Goal: Task Accomplishment & Management: Use online tool/utility

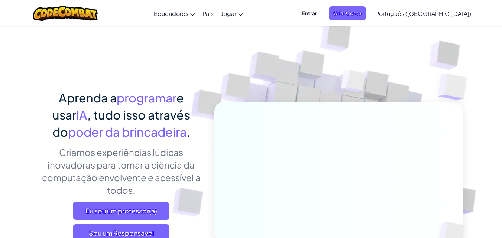
click at [131, 10] on div "Alternar navegação Educadores Criar conta gratuita Soluções Escolares e Distrit…" at bounding box center [250, 13] width 505 height 26
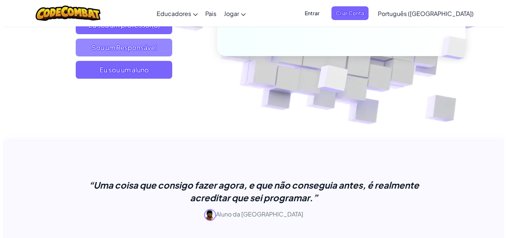
scroll to position [149, 0]
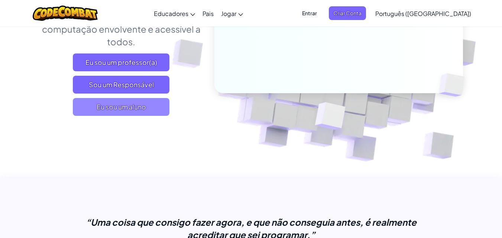
click at [157, 108] on span "Eu sou um aluno" at bounding box center [121, 107] width 97 height 18
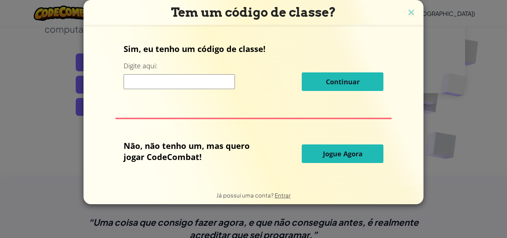
click at [181, 86] on input at bounding box center [179, 81] width 111 height 15
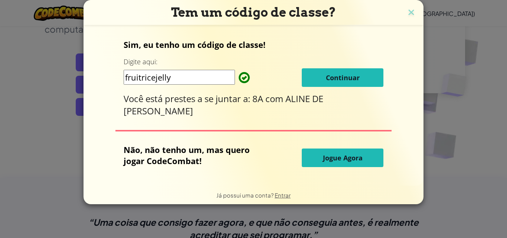
type input "fruitricejelly"
click at [350, 75] on font "Continuar" at bounding box center [343, 77] width 34 height 9
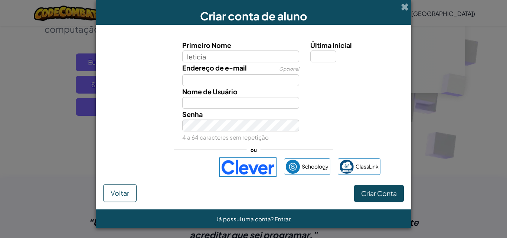
type input "leticia"
type input "Leticia"
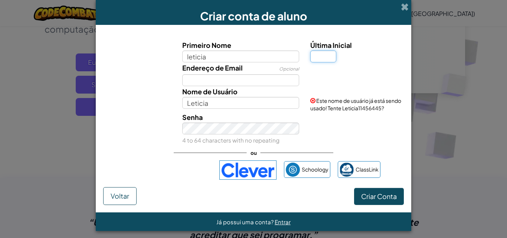
click at [322, 59] on input "Última Inicial" at bounding box center [323, 57] width 26 height 12
type input "s"
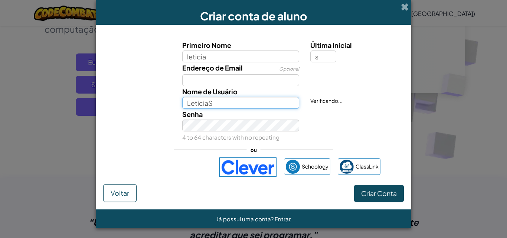
click at [228, 105] on input "LeticiaS" at bounding box center [240, 103] width 117 height 12
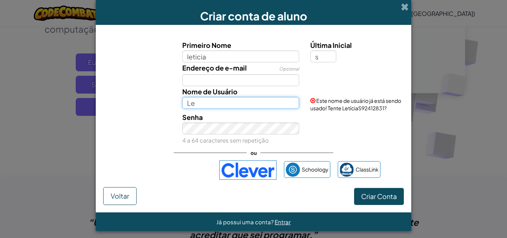
type input "L"
type input "lelexs"
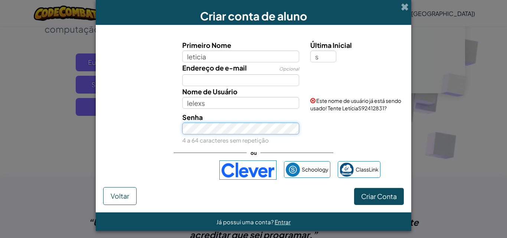
click at [250, 138] on div "Senha 4 a 64 caracteres sem repetição" at bounding box center [241, 129] width 129 height 34
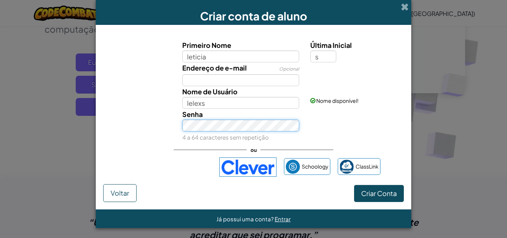
click at [354, 185] on button "Criar Conta" at bounding box center [379, 193] width 50 height 17
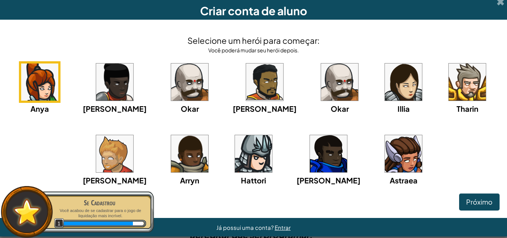
scroll to position [0, 0]
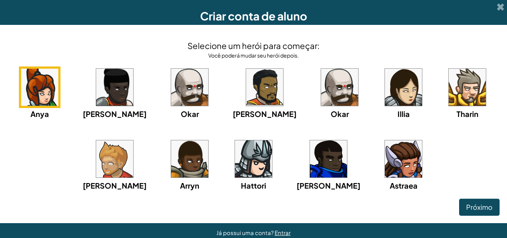
click at [385, 172] on img at bounding box center [403, 158] width 37 height 37
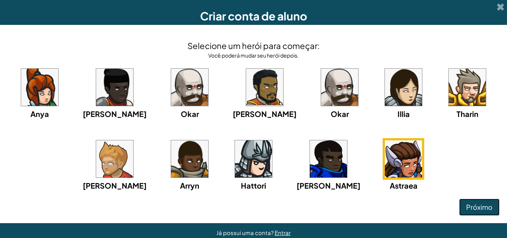
click at [481, 206] on font "Próximo" at bounding box center [479, 207] width 26 height 9
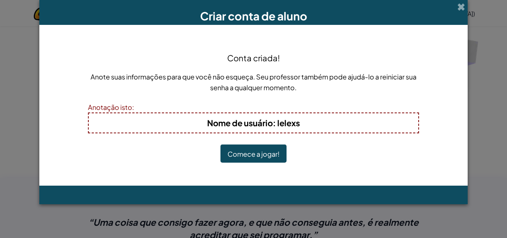
click at [274, 154] on font "Comece a jogar!" at bounding box center [254, 154] width 52 height 9
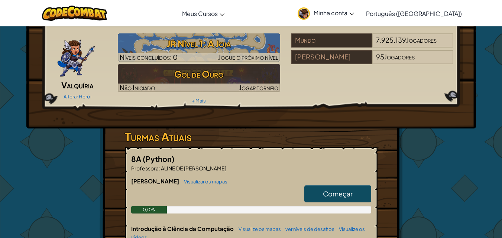
scroll to position [37, 0]
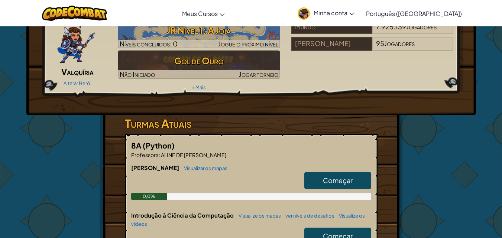
click at [337, 179] on font "Começar" at bounding box center [338, 180] width 30 height 9
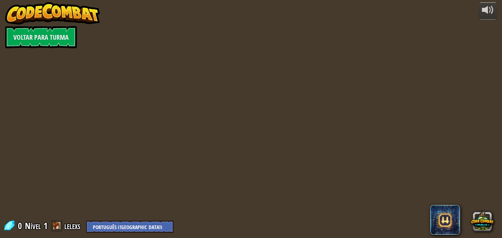
select select "pt-BR"
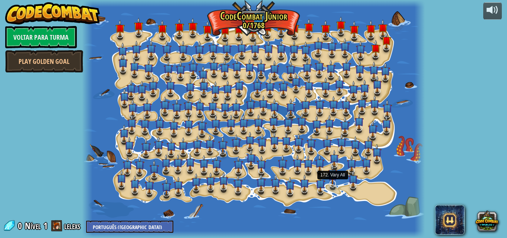
select select "pt-BR"
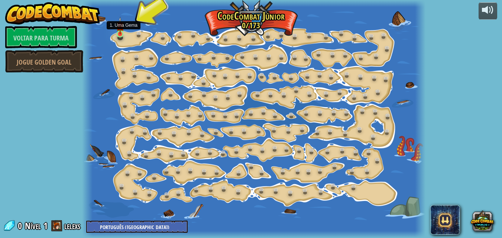
click at [120, 32] on img at bounding box center [120, 26] width 8 height 18
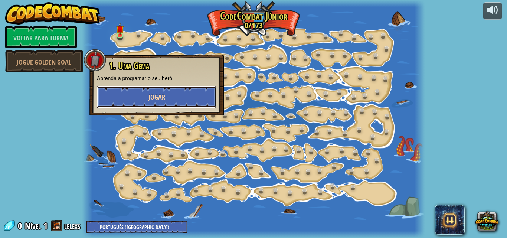
click at [161, 92] on button "Jogar" at bounding box center [157, 97] width 120 height 22
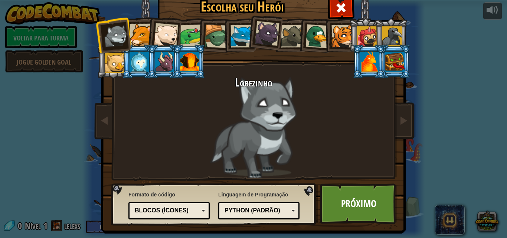
click at [138, 40] on div at bounding box center [141, 35] width 23 height 23
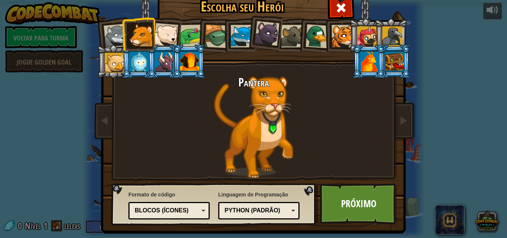
drag, startPoint x: 185, startPoint y: 42, endPoint x: 181, endPoint y: 39, distance: 5.2
click at [182, 41] on div at bounding box center [191, 36] width 23 height 23
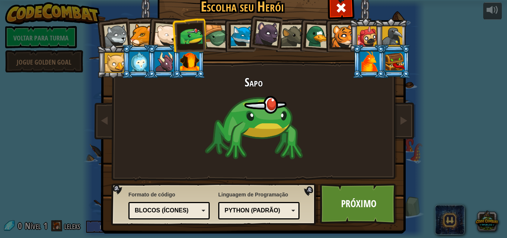
drag, startPoint x: 263, startPoint y: 41, endPoint x: 262, endPoint y: 36, distance: 5.3
click at [263, 40] on div at bounding box center [267, 33] width 25 height 25
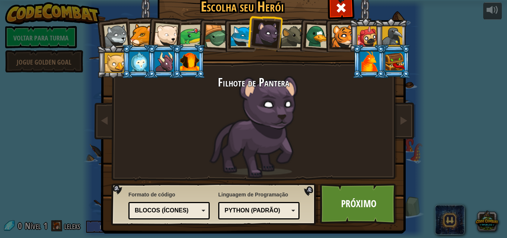
click at [368, 37] on div at bounding box center [367, 36] width 20 height 20
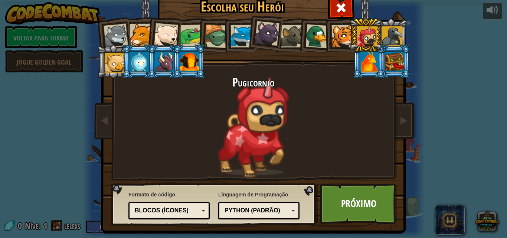
click at [130, 62] on div at bounding box center [139, 62] width 19 height 20
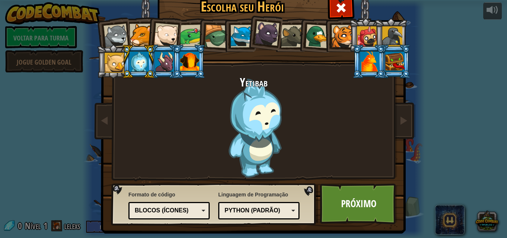
click at [110, 56] on div at bounding box center [115, 63] width 20 height 20
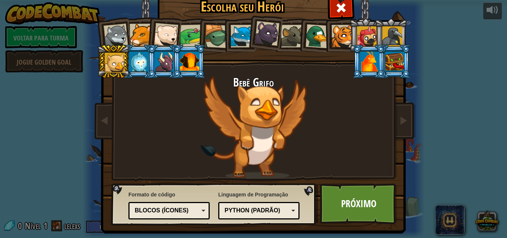
click at [165, 65] on div at bounding box center [164, 62] width 19 height 20
click at [166, 65] on div at bounding box center [164, 62] width 19 height 20
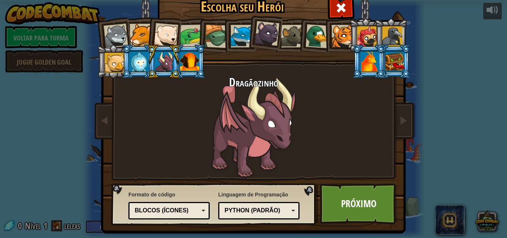
click at [271, 35] on div at bounding box center [267, 33] width 25 height 25
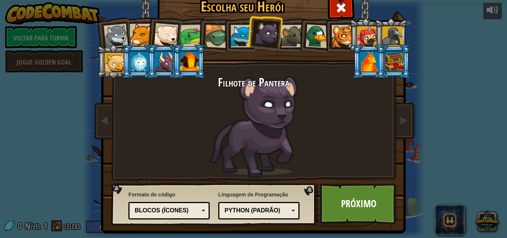
click at [164, 66] on div at bounding box center [164, 62] width 19 height 20
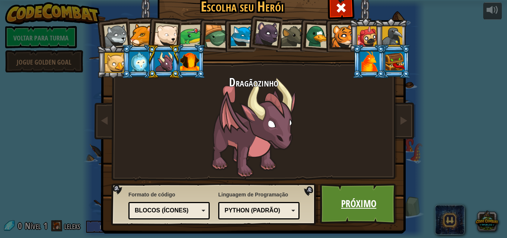
click at [372, 206] on font "Próximo" at bounding box center [358, 203] width 35 height 13
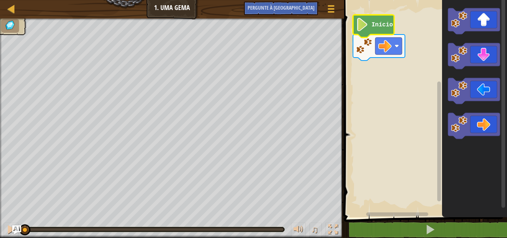
click at [378, 29] on icon "Espaço de trabalho do Blockly" at bounding box center [373, 26] width 41 height 23
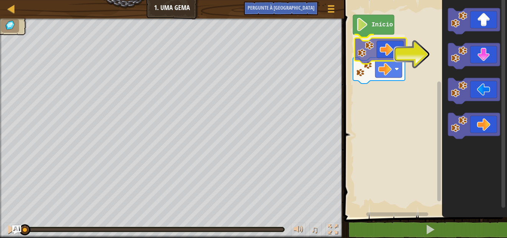
click at [387, 54] on div "Início" at bounding box center [424, 106] width 165 height 221
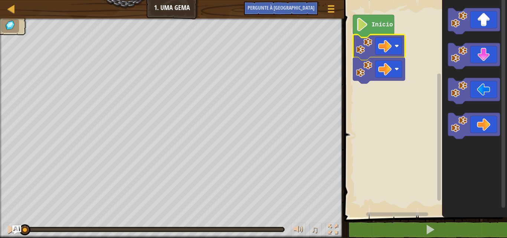
click at [374, 31] on icon "Espaço de trabalho do Blockly" at bounding box center [373, 26] width 41 height 23
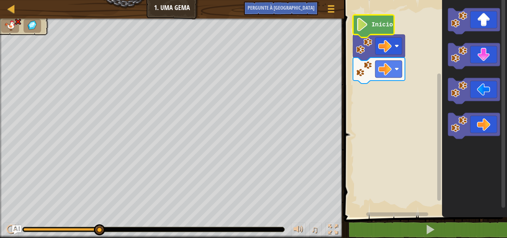
click at [381, 23] on text "Início" at bounding box center [383, 25] width 22 height 7
click at [369, 28] on image "Espaço de trabalho do Blockly" at bounding box center [362, 24] width 13 height 13
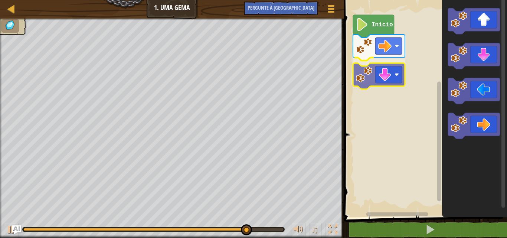
click at [357, 81] on div "Início" at bounding box center [424, 106] width 165 height 221
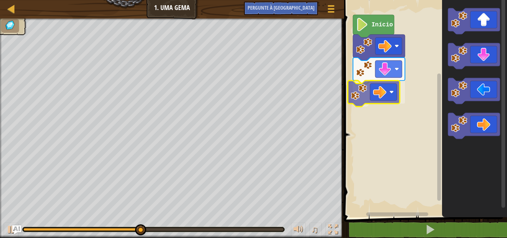
click at [376, 90] on div "Início" at bounding box center [424, 106] width 165 height 221
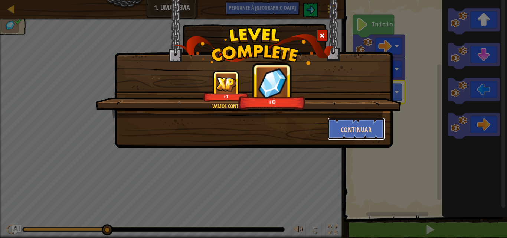
click at [369, 123] on button "Continuar" at bounding box center [357, 129] width 58 height 22
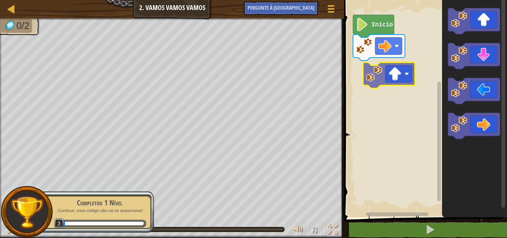
click at [402, 82] on div "Início" at bounding box center [424, 106] width 165 height 221
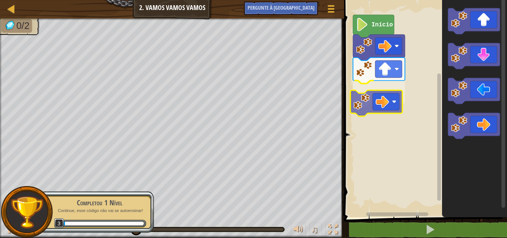
click at [385, 105] on div "Início" at bounding box center [424, 106] width 165 height 221
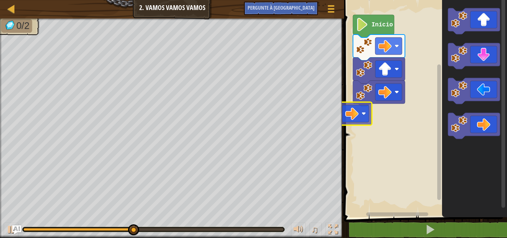
click at [339, 109] on div "Mapa Júnior 2. Vamos Vamos Vamos Menu do Jogo Pergunte à [GEOGRAPHIC_DATA] 1 ??…" at bounding box center [253, 119] width 507 height 238
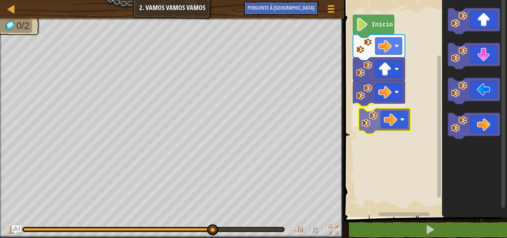
click at [381, 128] on div "Início" at bounding box center [424, 106] width 165 height 221
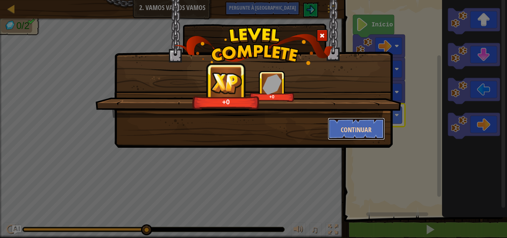
click at [368, 128] on font "Continuar" at bounding box center [356, 129] width 31 height 9
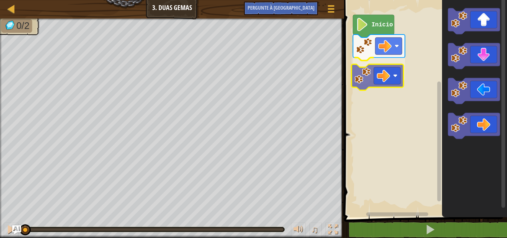
click at [390, 81] on div "Início" at bounding box center [424, 106] width 165 height 221
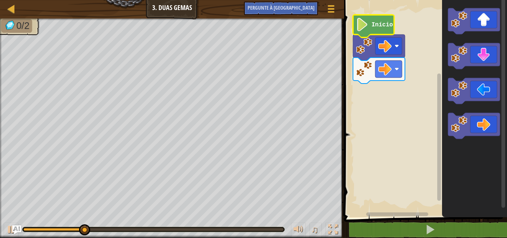
click at [377, 26] on text "Início" at bounding box center [383, 25] width 22 height 7
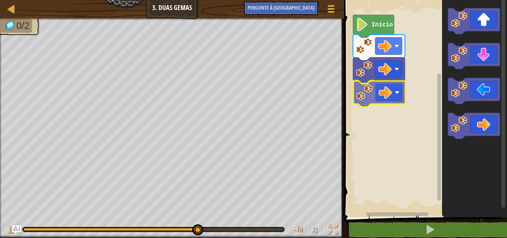
click at [378, 94] on div "Início" at bounding box center [424, 106] width 165 height 221
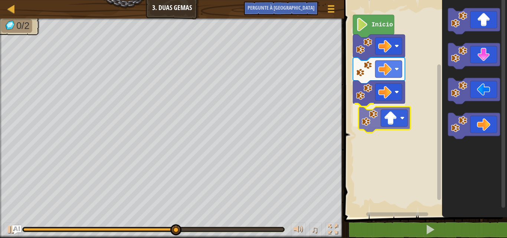
click at [395, 114] on div "Início" at bounding box center [424, 106] width 165 height 221
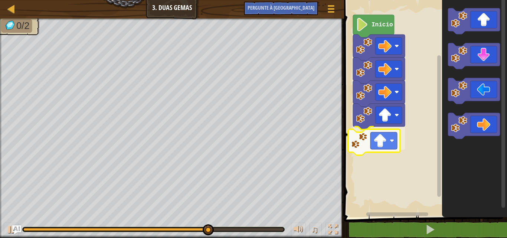
click at [380, 141] on div "Início" at bounding box center [424, 106] width 165 height 221
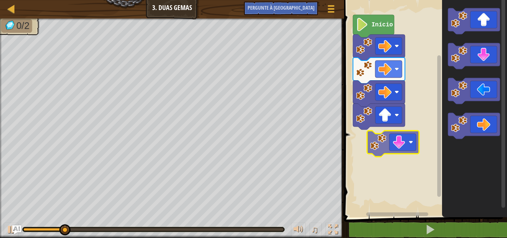
click at [405, 147] on div "Início" at bounding box center [424, 106] width 165 height 221
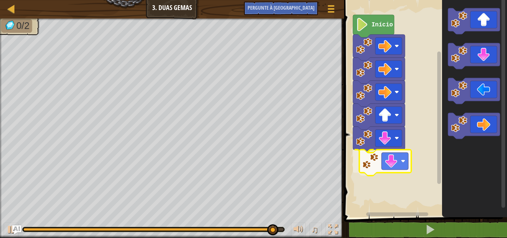
click at [401, 166] on div "Início" at bounding box center [424, 106] width 165 height 221
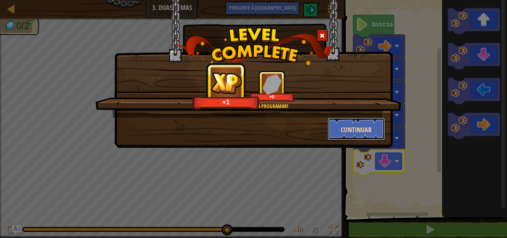
drag, startPoint x: 372, startPoint y: 130, endPoint x: 370, endPoint y: 126, distance: 4.7
click at [370, 126] on button "Continuar" at bounding box center [357, 129] width 58 height 22
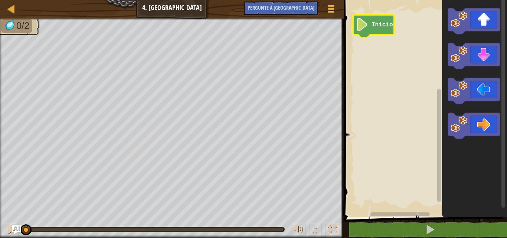
click at [374, 27] on text "Início" at bounding box center [383, 25] width 22 height 7
click at [376, 26] on text "Início" at bounding box center [383, 25] width 22 height 7
click at [363, 31] on image "Espaço de trabalho do Blockly" at bounding box center [362, 24] width 13 height 13
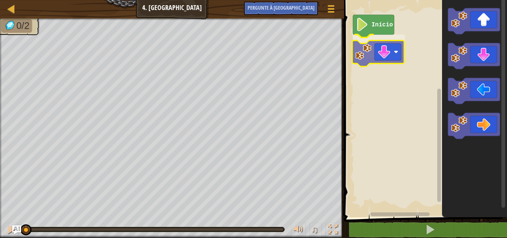
click at [378, 58] on div "Início" at bounding box center [424, 106] width 165 height 221
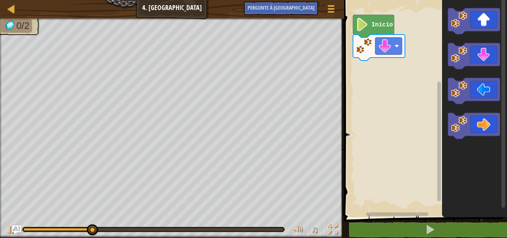
click at [363, 22] on image "Espaço de trabalho do Blockly" at bounding box center [362, 24] width 13 height 13
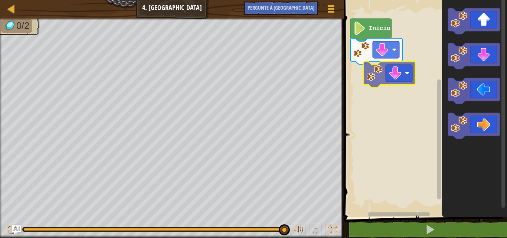
click at [394, 89] on div "Início" at bounding box center [424, 106] width 165 height 221
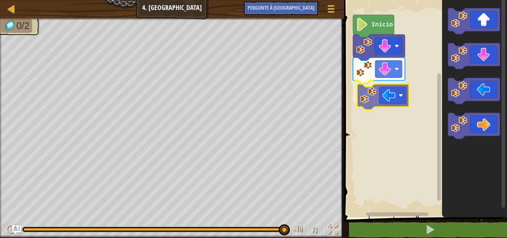
click at [382, 94] on div "Início" at bounding box center [424, 106] width 165 height 221
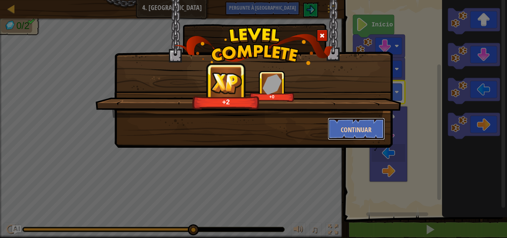
click at [351, 134] on font "Continuar" at bounding box center [356, 129] width 31 height 9
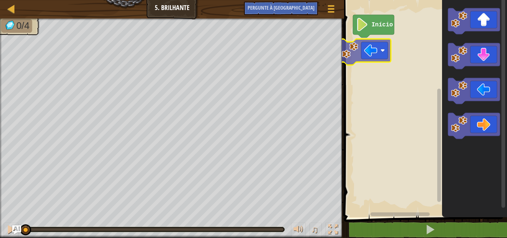
click at [355, 53] on div "Início" at bounding box center [424, 106] width 165 height 221
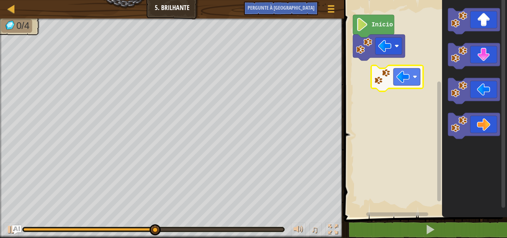
click at [388, 78] on div "Início" at bounding box center [424, 106] width 165 height 221
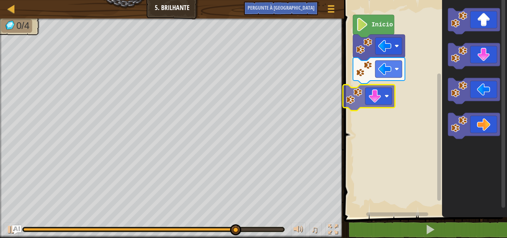
click at [375, 105] on div "Início" at bounding box center [424, 106] width 165 height 221
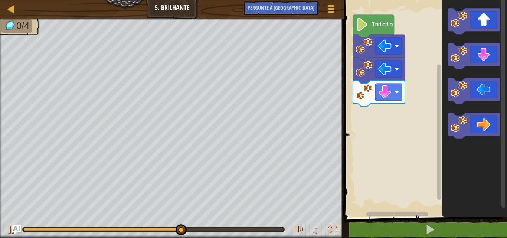
click at [445, 143] on icon "Espaço de trabalho do Blockly" at bounding box center [474, 106] width 65 height 221
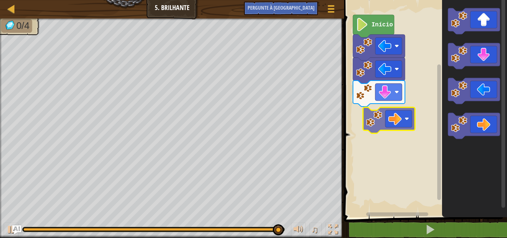
click at [374, 121] on div "Início" at bounding box center [424, 106] width 165 height 221
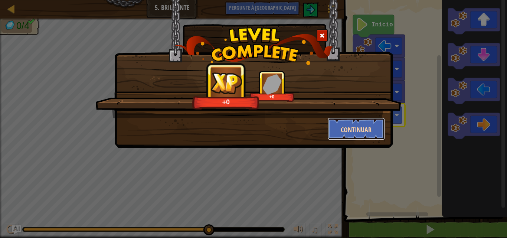
click at [359, 125] on font "Continuar" at bounding box center [356, 129] width 31 height 9
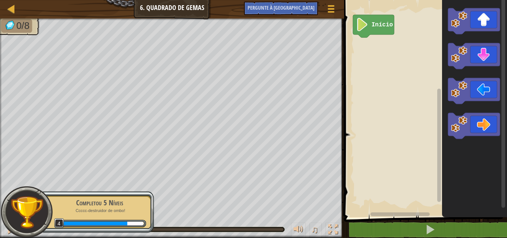
click at [404, 52] on rect "Espaço de trabalho do Blockly" at bounding box center [424, 106] width 165 height 221
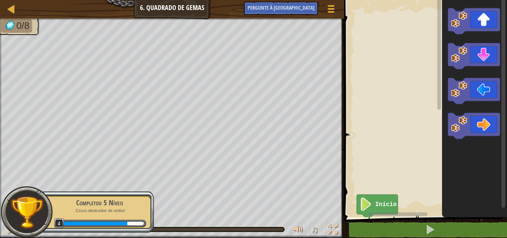
click at [427, 50] on div "Início" at bounding box center [424, 106] width 165 height 221
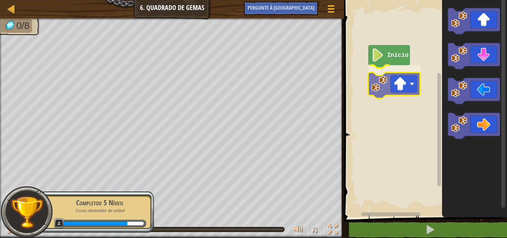
click at [383, 89] on div "Início" at bounding box center [424, 106] width 165 height 221
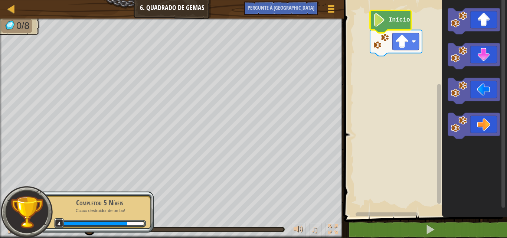
click at [422, 98] on div "Início" at bounding box center [424, 106] width 165 height 221
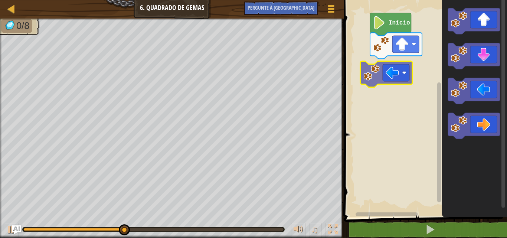
click at [367, 72] on div "Início" at bounding box center [424, 106] width 165 height 221
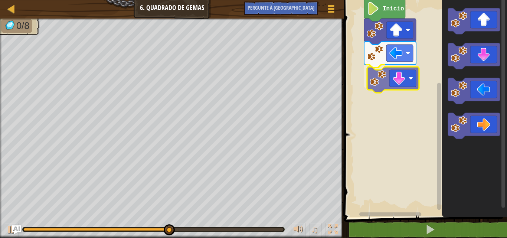
click at [401, 81] on div "Início" at bounding box center [424, 106] width 165 height 221
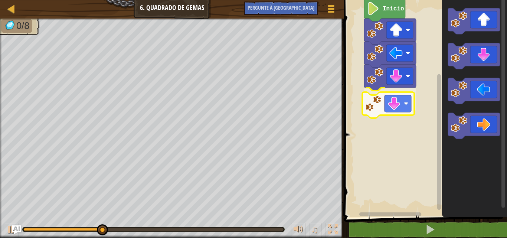
click at [389, 111] on div "Início" at bounding box center [424, 106] width 165 height 221
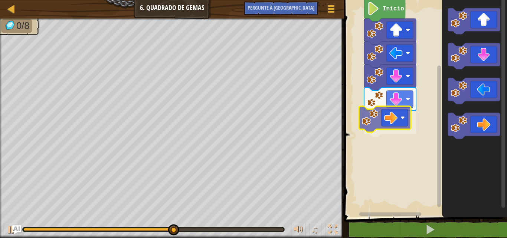
click at [380, 127] on div "Início" at bounding box center [424, 106] width 165 height 221
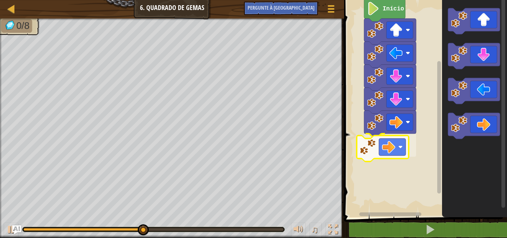
click at [374, 154] on div "Início" at bounding box center [424, 106] width 165 height 221
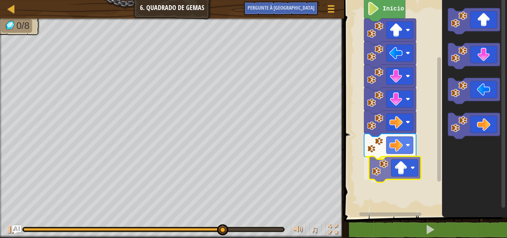
click at [402, 172] on div "Início" at bounding box center [424, 106] width 165 height 221
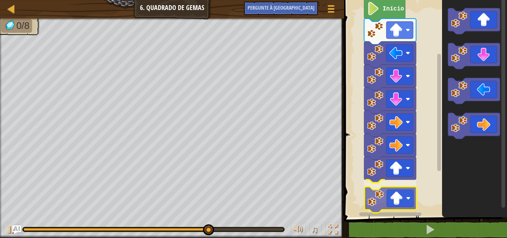
click at [385, 198] on div "Início" at bounding box center [424, 106] width 165 height 221
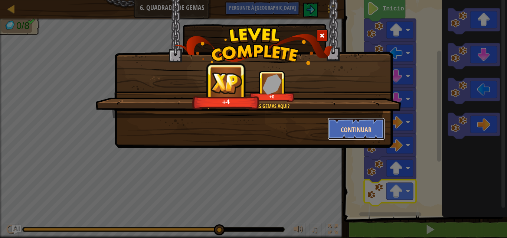
click at [364, 130] on font "Continuar" at bounding box center [356, 129] width 31 height 9
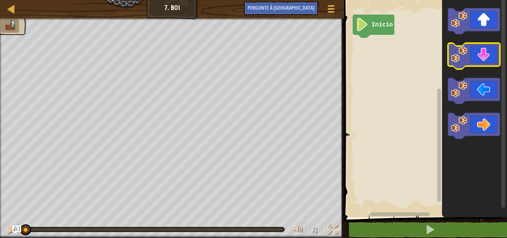
click at [458, 30] on icon "Espaço de trabalho do Blockly" at bounding box center [474, 106] width 65 height 221
click at [411, 57] on div "Início" at bounding box center [424, 106] width 165 height 221
click at [451, 26] on g "Espaço de trabalho do Blockly" at bounding box center [474, 21] width 52 height 26
click at [433, 38] on div "Início" at bounding box center [424, 106] width 165 height 221
click at [463, 32] on g "Espaço de trabalho do Blockly" at bounding box center [474, 21] width 52 height 26
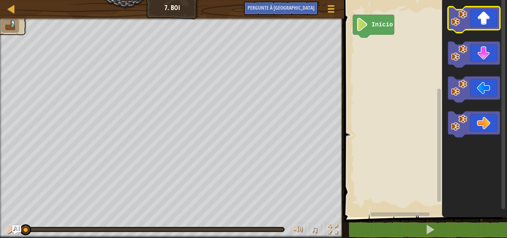
click at [471, 20] on icon "Espaço de trabalho do Blockly" at bounding box center [474, 20] width 52 height 26
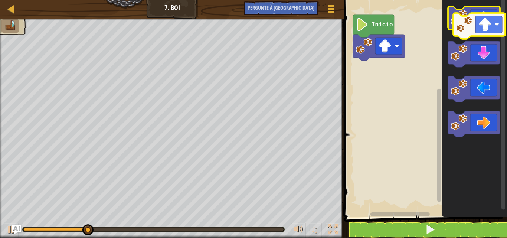
click at [476, 23] on icon "Espaço de trabalho do Blockly" at bounding box center [474, 19] width 52 height 26
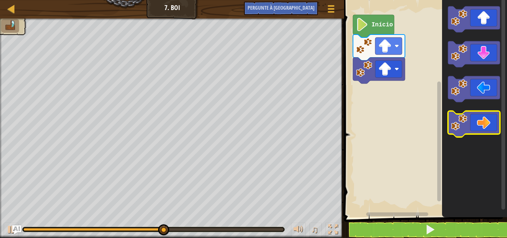
click at [485, 124] on icon "Espaço de trabalho do Blockly" at bounding box center [474, 124] width 52 height 26
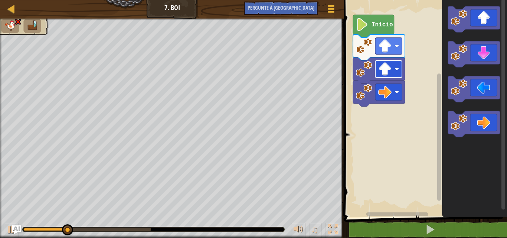
click at [392, 72] on rect "Espaço de trabalho do Blockly" at bounding box center [388, 69] width 27 height 17
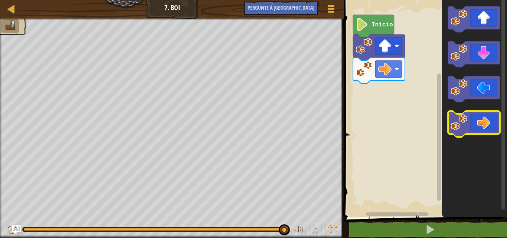
click at [482, 123] on icon "Espaço de trabalho do Blockly" at bounding box center [474, 124] width 52 height 26
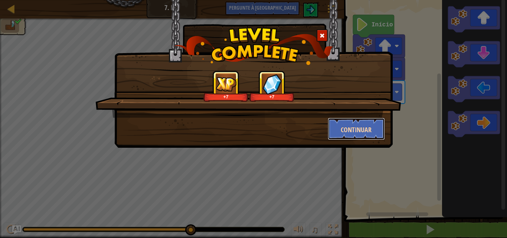
click at [369, 128] on font "Continuar" at bounding box center [356, 129] width 31 height 9
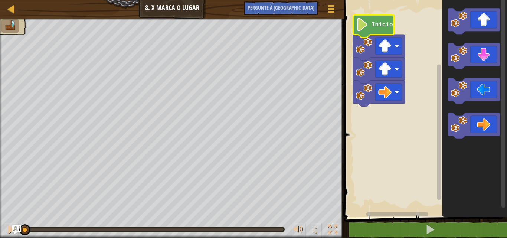
click at [379, 29] on icon "Espaço de trabalho do Blockly" at bounding box center [373, 26] width 41 height 23
click at [385, 135] on rect "Espaço de trabalho do Blockly" at bounding box center [424, 106] width 165 height 221
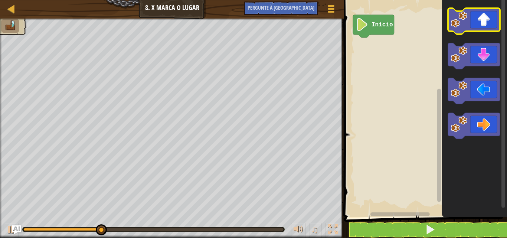
click at [486, 19] on icon "Espaço de trabalho do Blockly" at bounding box center [474, 21] width 52 height 26
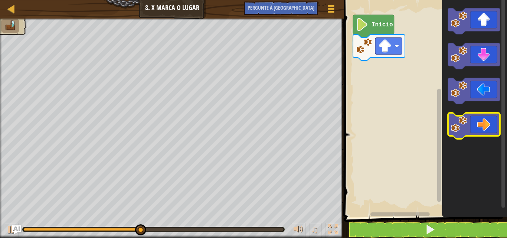
click at [485, 129] on icon "Espaço de trabalho do Blockly" at bounding box center [474, 126] width 52 height 26
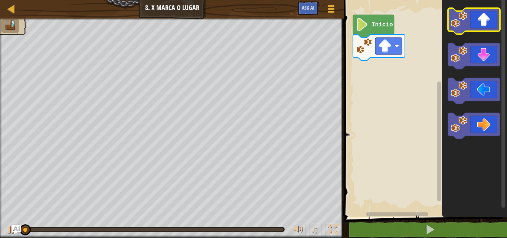
click at [484, 17] on icon "Espaço de trabalho do Blockly" at bounding box center [474, 21] width 52 height 26
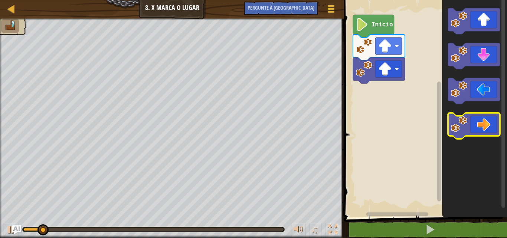
click at [492, 123] on icon "Espaço de trabalho do Blockly" at bounding box center [474, 126] width 52 height 26
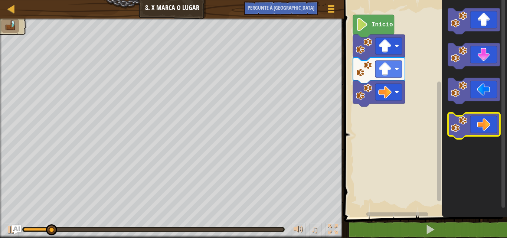
click at [492, 124] on icon "Espaço de trabalho do Blockly" at bounding box center [474, 126] width 52 height 26
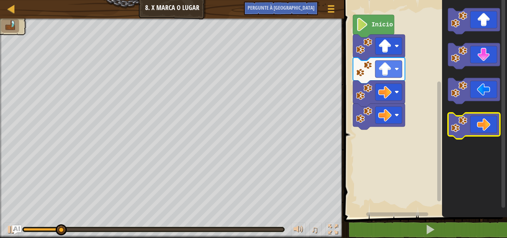
click at [492, 124] on icon "Espaço de trabalho do Blockly" at bounding box center [474, 126] width 52 height 26
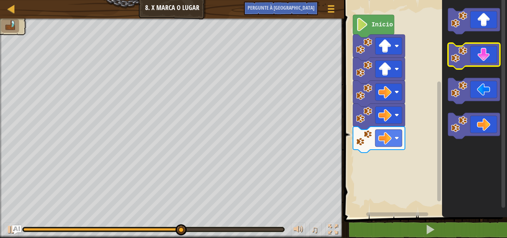
click at [494, 56] on icon "Espaço de trabalho do Blockly" at bounding box center [474, 56] width 52 height 26
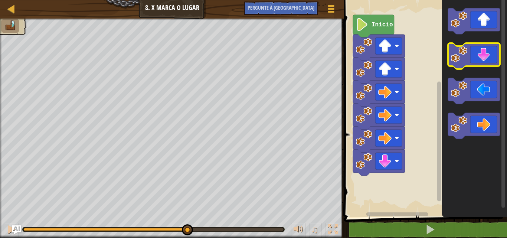
click at [494, 56] on icon "Espaço de trabalho do Blockly" at bounding box center [474, 56] width 52 height 26
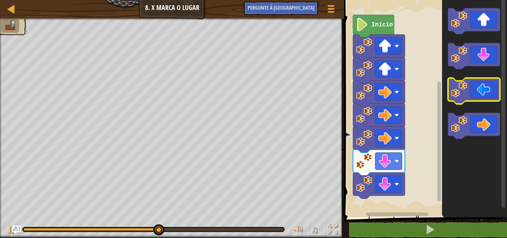
click at [486, 84] on icon "Espaço de trabalho do Blockly" at bounding box center [474, 91] width 52 height 26
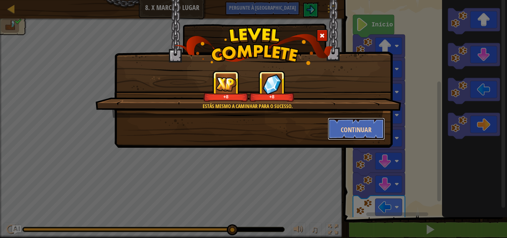
click at [357, 126] on font "Continuar" at bounding box center [356, 129] width 31 height 9
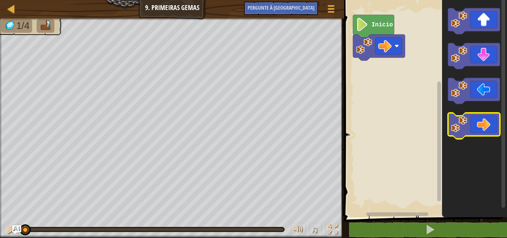
click at [485, 128] on icon "Espaço de trabalho do Blockly" at bounding box center [474, 126] width 52 height 26
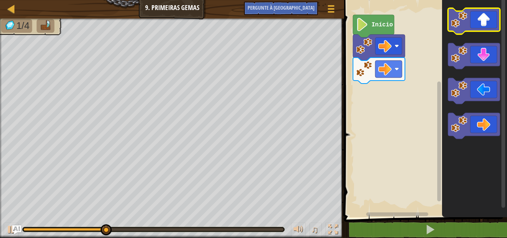
click at [492, 23] on icon "Espaço de trabalho do Blockly" at bounding box center [474, 21] width 52 height 26
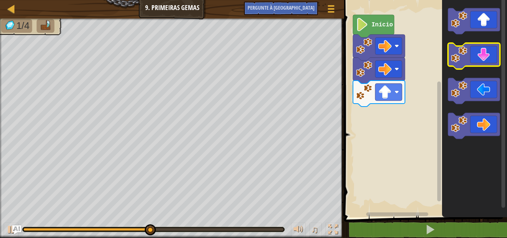
click at [492, 60] on icon "Espaço de trabalho do Blockly" at bounding box center [474, 56] width 52 height 26
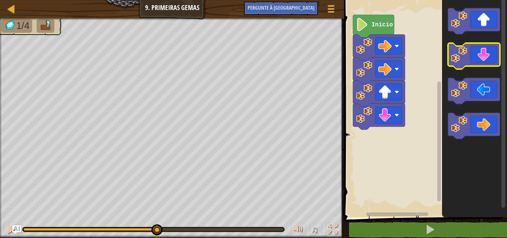
click at [489, 65] on icon "Espaço de trabalho do Blockly" at bounding box center [474, 56] width 52 height 26
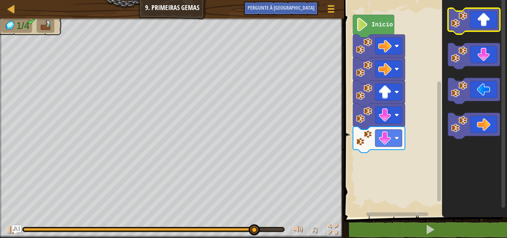
click at [489, 24] on icon "Espaço de trabalho do Blockly" at bounding box center [474, 21] width 52 height 26
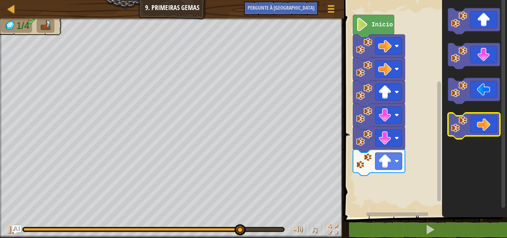
click at [477, 125] on icon "Espaço de trabalho do Blockly" at bounding box center [474, 126] width 52 height 26
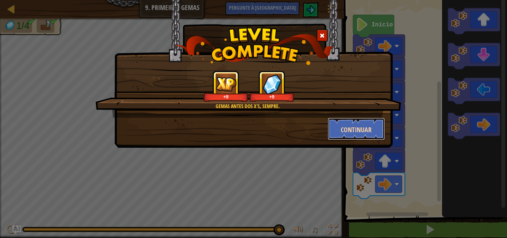
click at [373, 121] on button "Continuar" at bounding box center [357, 129] width 58 height 22
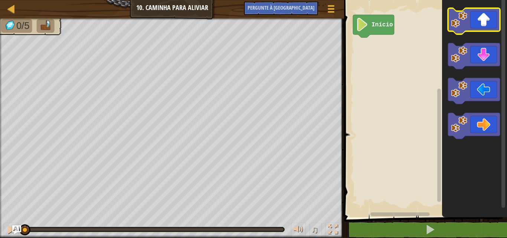
click at [474, 23] on icon "Espaço de trabalho do Blockly" at bounding box center [474, 21] width 52 height 26
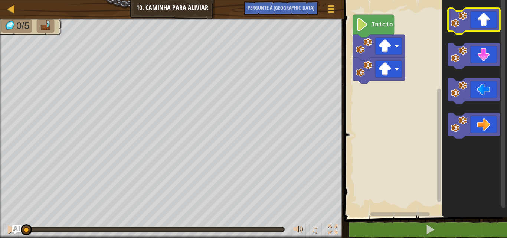
click at [474, 23] on icon "Espaço de trabalho do Blockly" at bounding box center [474, 21] width 52 height 26
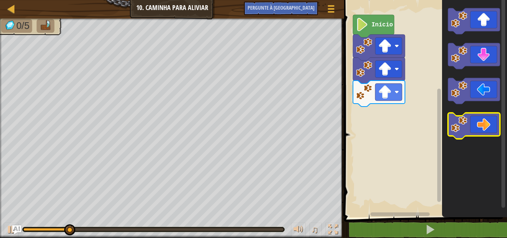
click at [491, 130] on icon "Espaço de trabalho do Blockly" at bounding box center [474, 126] width 52 height 26
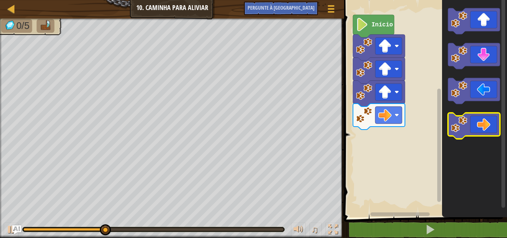
click at [491, 130] on icon "Espaço de trabalho do Blockly" at bounding box center [474, 126] width 52 height 26
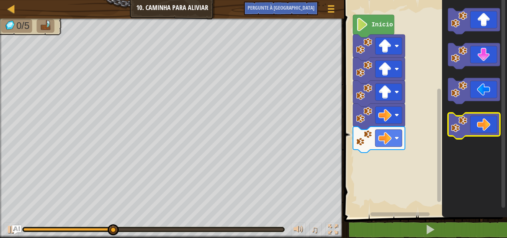
click at [491, 130] on icon "Espaço de trabalho do Blockly" at bounding box center [474, 126] width 52 height 26
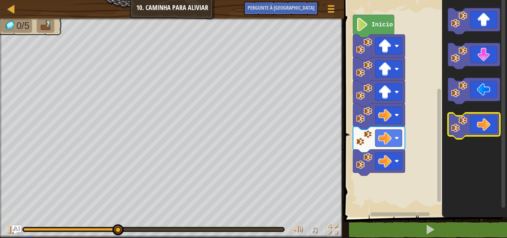
click at [491, 130] on icon "Espaço de trabalho do Blockly" at bounding box center [474, 126] width 52 height 26
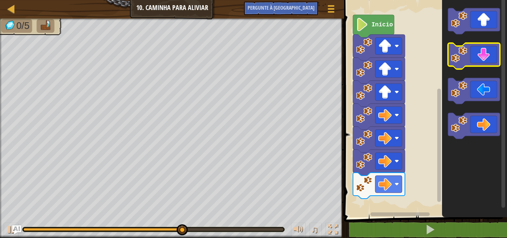
click at [480, 55] on icon "Espaço de trabalho do Blockly" at bounding box center [474, 56] width 52 height 26
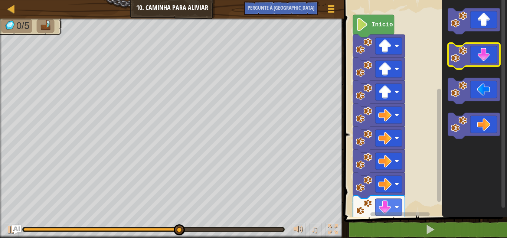
click at [480, 55] on icon "Espaço de trabalho do Blockly" at bounding box center [474, 56] width 52 height 26
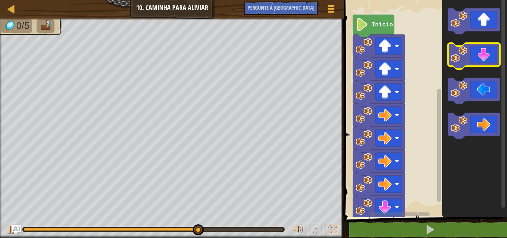
click at [480, 55] on icon "Espaço de trabalho do Blockly" at bounding box center [474, 56] width 52 height 26
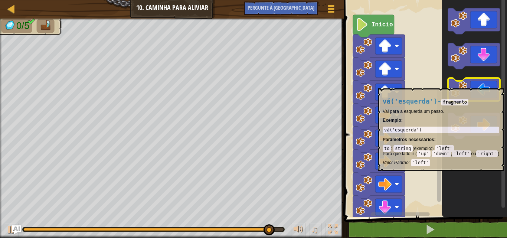
click at [477, 85] on icon "Espaço de trabalho do Blockly" at bounding box center [474, 91] width 52 height 26
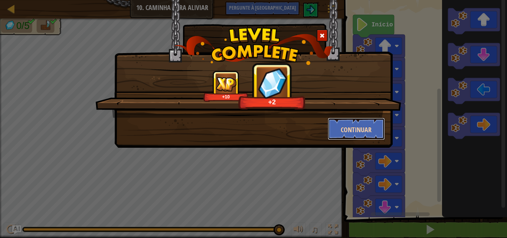
click at [373, 123] on button "Continuar" at bounding box center [357, 129] width 58 height 22
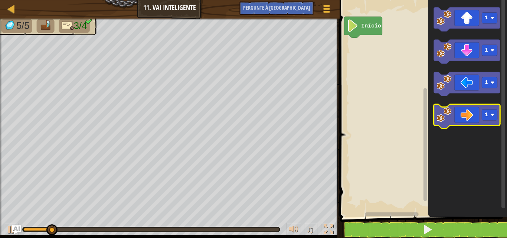
click at [464, 112] on icon "Espaço de trabalho do Blockly" at bounding box center [467, 116] width 66 height 24
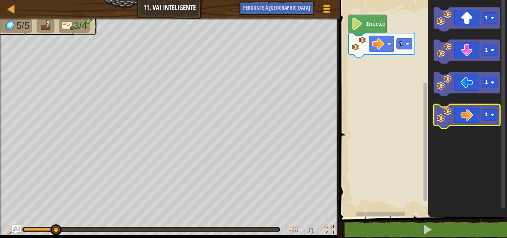
click at [464, 110] on icon "Espaço de trabalho do Blockly" at bounding box center [467, 116] width 66 height 24
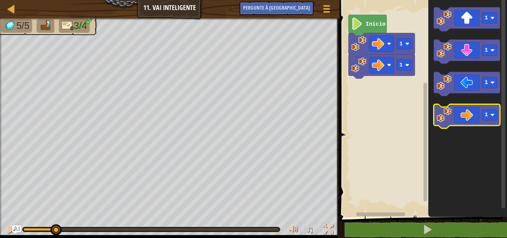
click at [466, 106] on icon "Espaço de trabalho do Blockly" at bounding box center [467, 116] width 66 height 24
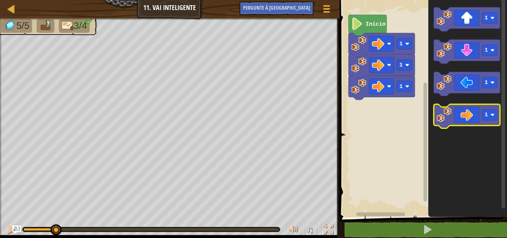
click at [466, 106] on icon "Espaço de trabalho do Blockly" at bounding box center [467, 116] width 66 height 24
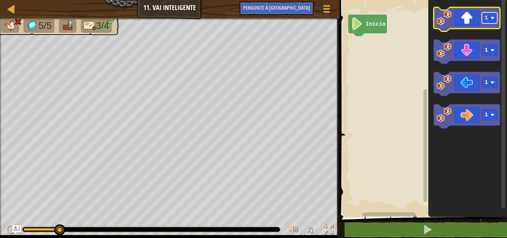
click at [484, 22] on rect "Espaço de trabalho do Blockly" at bounding box center [490, 18] width 16 height 11
click at [387, 77] on rect "Espaço de trabalho do Blockly" at bounding box center [423, 106] width 170 height 221
click at [458, 22] on icon "Espaço de trabalho do Blockly" at bounding box center [467, 19] width 66 height 24
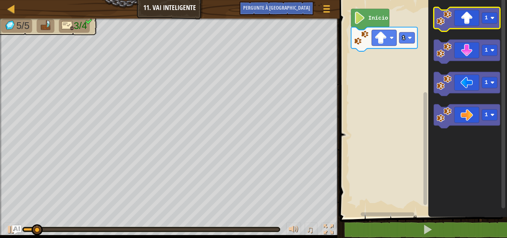
click at [458, 20] on icon "Espaço de trabalho do Blockly" at bounding box center [467, 19] width 66 height 24
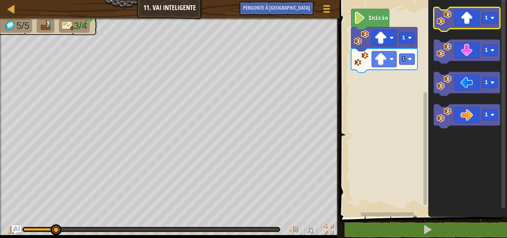
click at [457, 20] on icon "Espaço de trabalho do Blockly" at bounding box center [467, 19] width 66 height 24
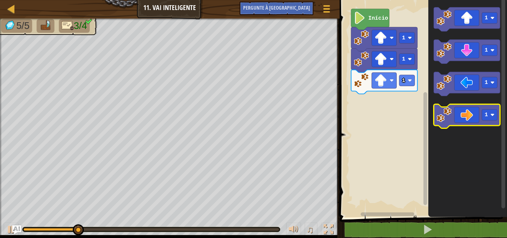
click at [455, 123] on icon "Espaço de trabalho do Blockly" at bounding box center [467, 116] width 66 height 24
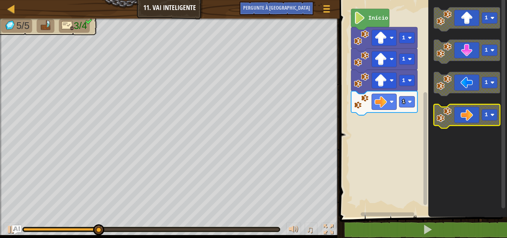
click at [455, 121] on icon "Espaço de trabalho do Blockly" at bounding box center [467, 116] width 66 height 24
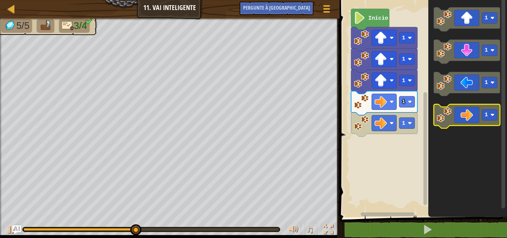
click at [468, 118] on icon "Espaço de trabalho do Blockly" at bounding box center [467, 116] width 66 height 24
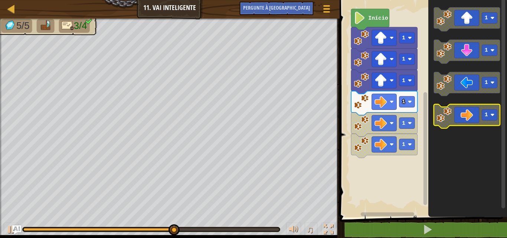
click at [468, 118] on icon "Espaço de trabalho do Blockly" at bounding box center [467, 116] width 66 height 24
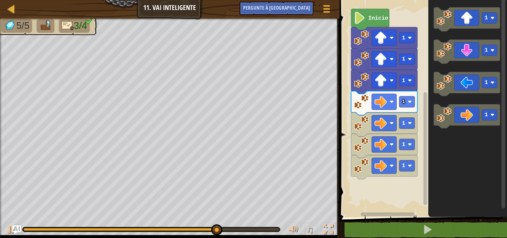
click at [382, 17] on text "Início" at bounding box center [378, 18] width 20 height 6
click at [382, 22] on icon "Espaço de trabalho do Blockly" at bounding box center [370, 19] width 38 height 21
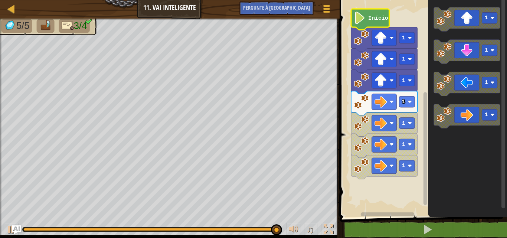
click at [382, 22] on icon "Espaço de trabalho do Blockly" at bounding box center [370, 19] width 38 height 21
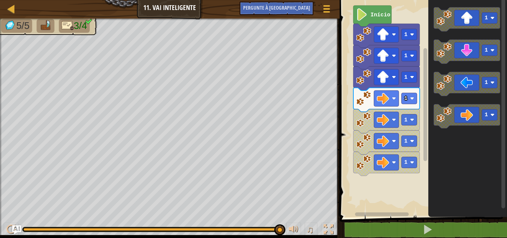
click at [362, 179] on rect "Espaço de trabalho do Blockly" at bounding box center [423, 106] width 170 height 221
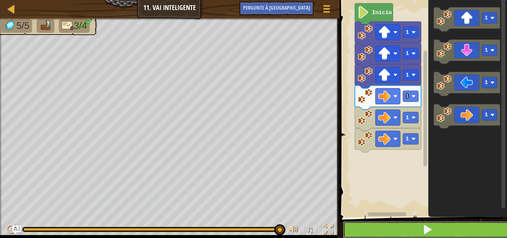
click at [397, 233] on button at bounding box center [428, 229] width 170 height 17
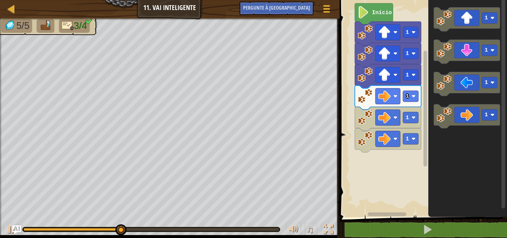
click at [451, 140] on icon "1 1 1 1" at bounding box center [468, 106] width 79 height 221
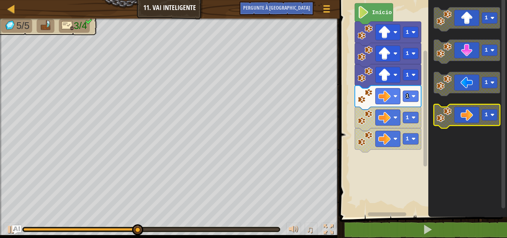
click at [468, 118] on icon "Espaço de trabalho do Blockly" at bounding box center [467, 116] width 66 height 24
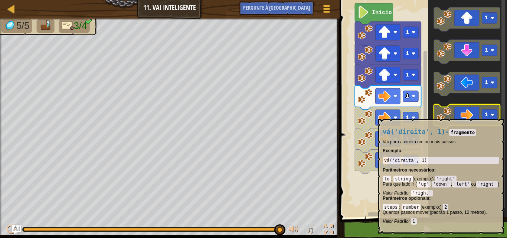
click at [460, 115] on icon "Espaço de trabalho do Blockly" at bounding box center [467, 116] width 66 height 24
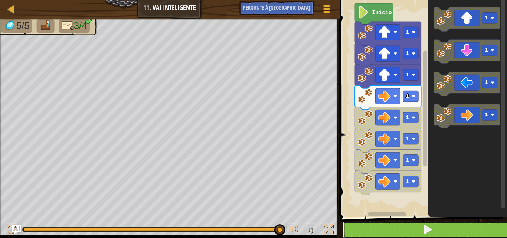
click at [450, 230] on button at bounding box center [428, 229] width 170 height 17
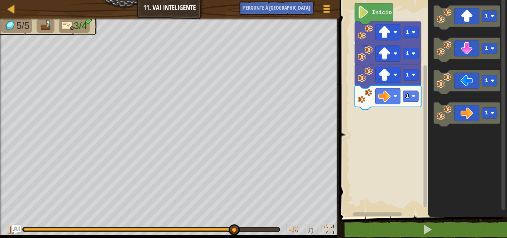
click at [393, 114] on div "Início 1 1 1 1 1 1 1 1" at bounding box center [423, 106] width 170 height 221
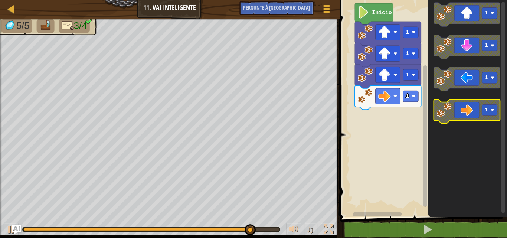
click at [458, 110] on icon "Espaço de trabalho do Blockly" at bounding box center [467, 112] width 66 height 24
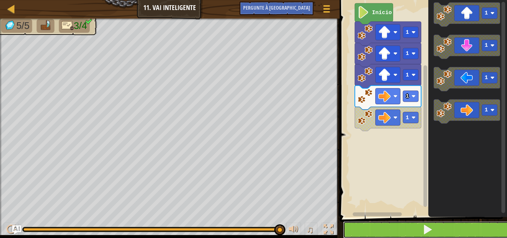
click at [411, 231] on button at bounding box center [428, 229] width 170 height 17
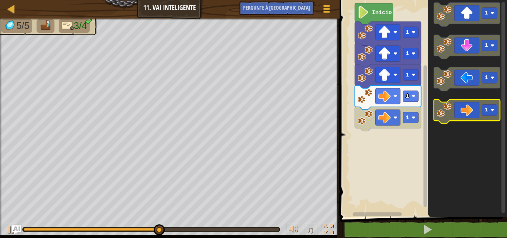
click at [462, 106] on icon "Espaço de trabalho do Blockly" at bounding box center [467, 112] width 66 height 24
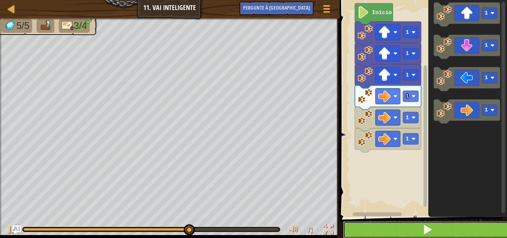
click at [409, 228] on button at bounding box center [428, 229] width 170 height 17
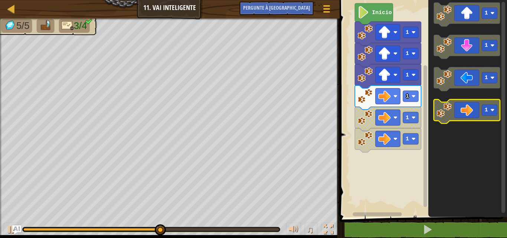
click at [466, 113] on icon "Espaço de trabalho do Blockly" at bounding box center [467, 112] width 66 height 24
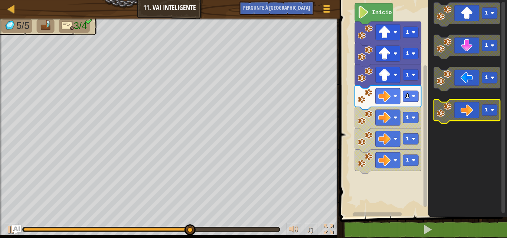
click at [466, 113] on icon "Espaço de trabalho do Blockly" at bounding box center [467, 112] width 66 height 24
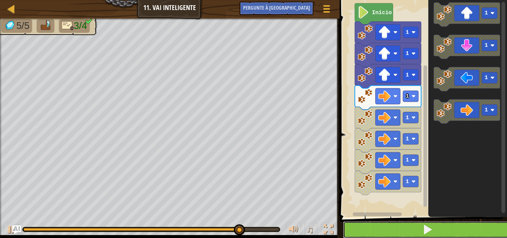
click at [436, 231] on button at bounding box center [428, 229] width 170 height 17
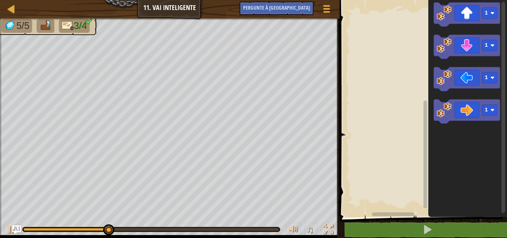
click at [399, 110] on rect "Espaço de trabalho do Blockly" at bounding box center [423, 106] width 170 height 221
click at [401, 107] on rect "Espaço de trabalho do Blockly" at bounding box center [423, 106] width 170 height 221
click at [403, 101] on rect "Espaço de trabalho do Blockly" at bounding box center [423, 106] width 170 height 221
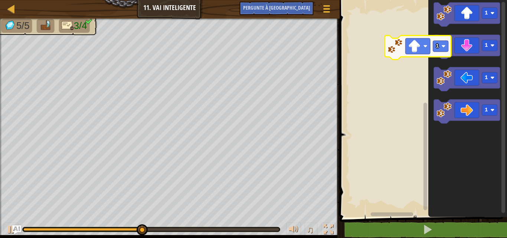
click at [393, 43] on div "1 1 1 1 1" at bounding box center [423, 106] width 170 height 221
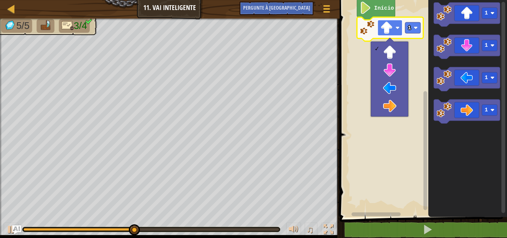
click at [388, 26] on image "Espaço de trabalho do Blockly" at bounding box center [386, 28] width 12 height 12
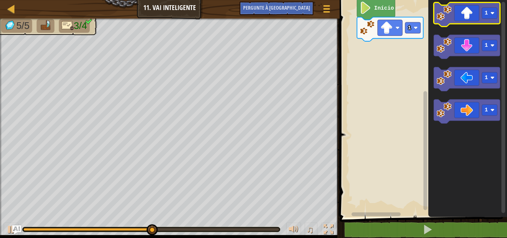
click at [475, 22] on icon "Espaço de trabalho do Blockly" at bounding box center [467, 15] width 66 height 24
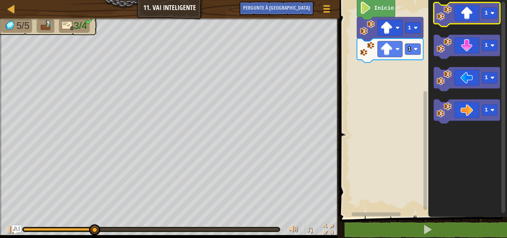
click at [474, 20] on icon "Espaço de trabalho do Blockly" at bounding box center [467, 15] width 66 height 24
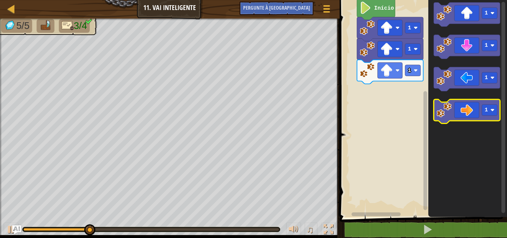
click at [471, 111] on icon "Espaço de trabalho do Blockly" at bounding box center [467, 112] width 66 height 24
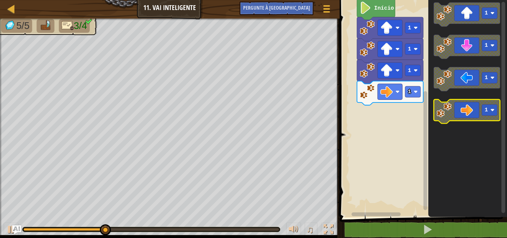
click at [471, 111] on icon "Espaço de trabalho do Blockly" at bounding box center [467, 112] width 66 height 24
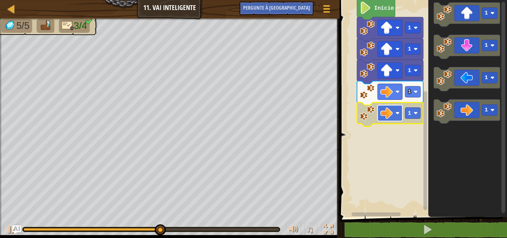
click at [392, 108] on image "Espaço de trabalho do Blockly" at bounding box center [386, 113] width 12 height 12
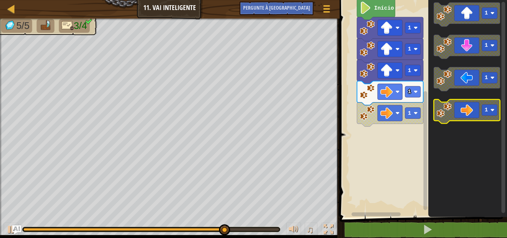
click at [481, 114] on icon "Espaço de trabalho do Blockly" at bounding box center [467, 112] width 66 height 24
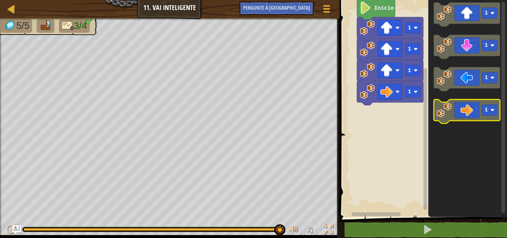
click at [460, 110] on icon "Espaço de trabalho do Blockly" at bounding box center [467, 112] width 66 height 24
click at [459, 116] on icon "Espaço de trabalho do Blockly" at bounding box center [467, 112] width 66 height 24
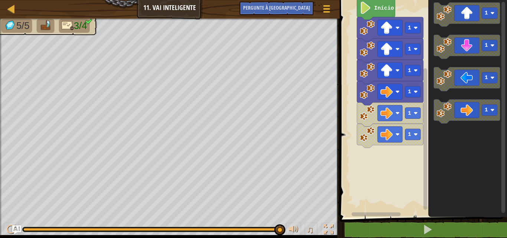
click at [407, 148] on rect "Espaço de trabalho do Blockly" at bounding box center [423, 106] width 170 height 221
click at [360, 162] on rect "Espaço de trabalho do Blockly" at bounding box center [423, 106] width 170 height 221
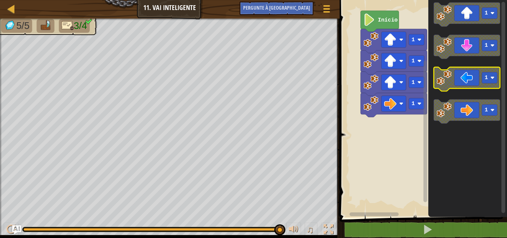
click at [460, 77] on icon "Espaço de trabalho do Blockly" at bounding box center [467, 79] width 66 height 24
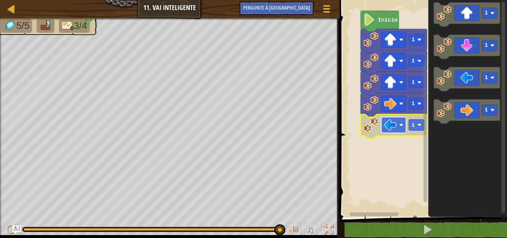
click at [392, 127] on image "Espaço de trabalho do Blockly" at bounding box center [390, 125] width 12 height 12
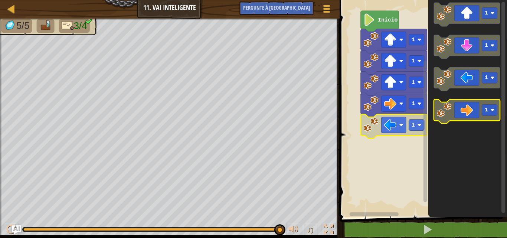
click at [461, 108] on icon "Espaço de trabalho do Blockly" at bounding box center [467, 112] width 66 height 24
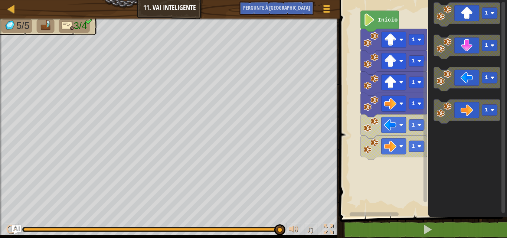
drag, startPoint x: 423, startPoint y: 156, endPoint x: 432, endPoint y: 148, distance: 12.1
click at [493, 143] on div "Início 1 1 1 1 1 1 1 1 1 1" at bounding box center [423, 106] width 170 height 221
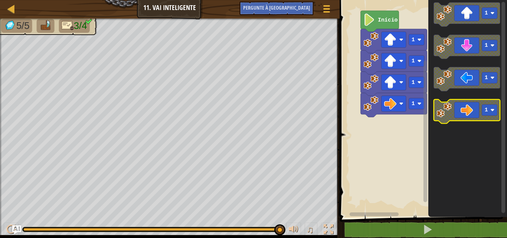
click at [475, 113] on icon "Espaço de trabalho do Blockly" at bounding box center [467, 112] width 66 height 24
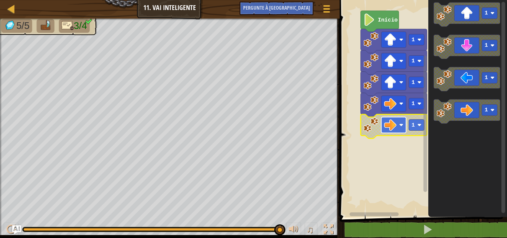
click at [396, 129] on image "Espaço de trabalho do Blockly" at bounding box center [390, 125] width 12 height 12
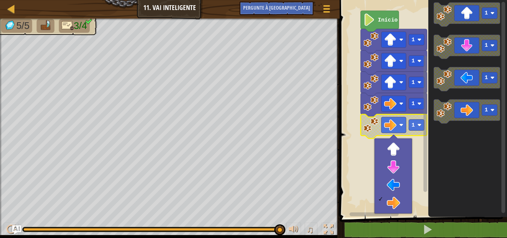
click at [430, 147] on icon "Espaço de trabalho do Blockly" at bounding box center [468, 106] width 79 height 221
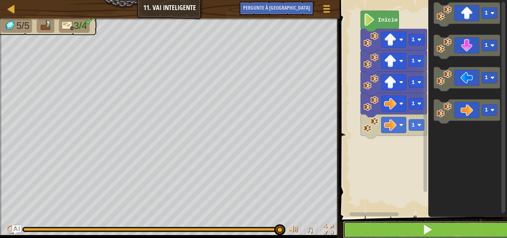
click at [428, 230] on span at bounding box center [428, 229] width 10 height 10
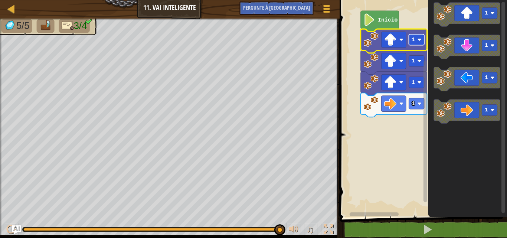
click at [416, 42] on rect "Espaço de trabalho do Blockly" at bounding box center [417, 39] width 16 height 11
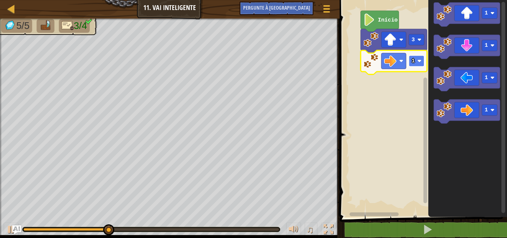
click at [415, 63] on rect "Espaço de trabalho do Blockly" at bounding box center [417, 60] width 16 height 11
click at [412, 62] on text "3" at bounding box center [413, 61] width 3 height 6
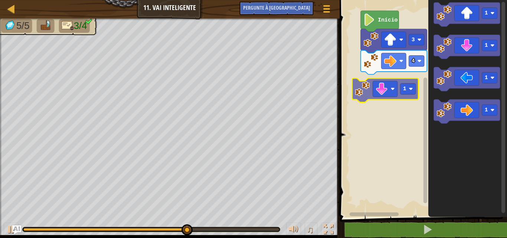
click at [373, 89] on div "Início 3 4 1 1 1 1 1" at bounding box center [423, 106] width 170 height 221
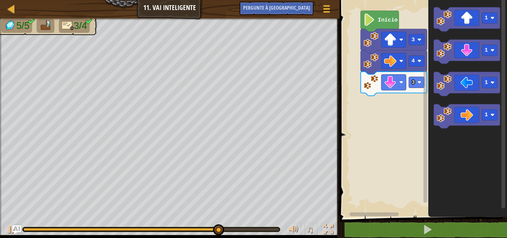
click at [423, 118] on div "Início 3 4 3 1 1 1 1" at bounding box center [423, 106] width 170 height 221
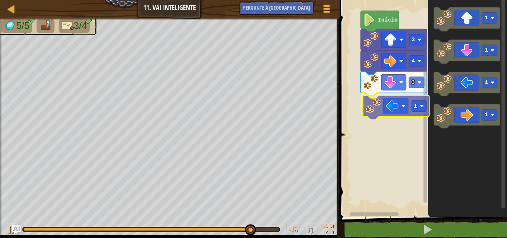
click at [391, 112] on div "Início 3 4 3 1 1 1 1 1 1" at bounding box center [423, 106] width 170 height 221
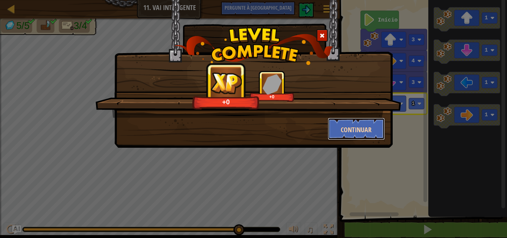
click at [377, 129] on button "Continuar" at bounding box center [357, 129] width 58 height 22
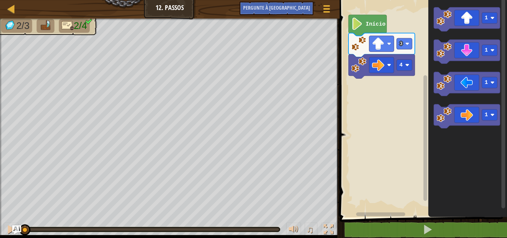
click at [421, 77] on div "4 3 Início 1 1 1 1" at bounding box center [423, 106] width 170 height 221
click at [450, 59] on icon "Espaço de trabalho do Blockly" at bounding box center [467, 52] width 66 height 24
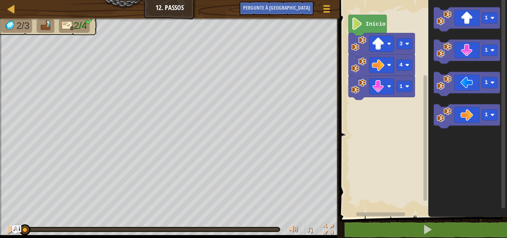
click at [433, 85] on icon "Espaço de trabalho do Blockly" at bounding box center [468, 106] width 79 height 221
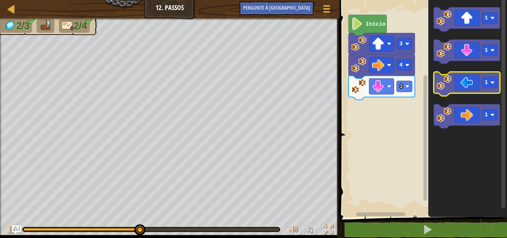
click at [451, 89] on g "1" at bounding box center [467, 84] width 66 height 24
click at [451, 82] on image "Espaço de trabalho do Blockly" at bounding box center [444, 82] width 15 height 15
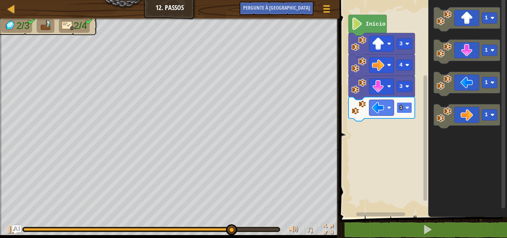
click at [400, 108] on text "1" at bounding box center [401, 108] width 3 height 6
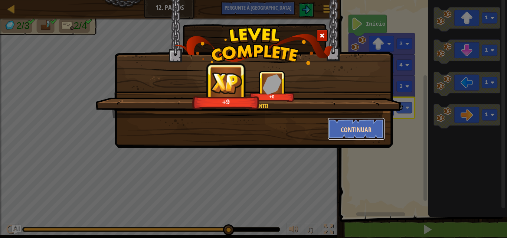
click at [359, 134] on button "Continuar" at bounding box center [357, 129] width 58 height 22
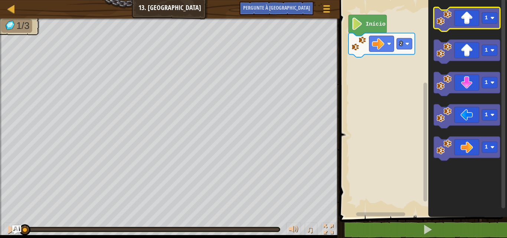
click at [472, 12] on icon "Espaço de trabalho do Blockly" at bounding box center [467, 19] width 66 height 24
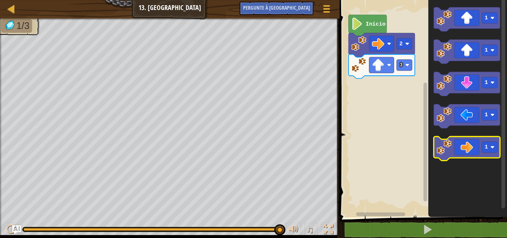
click at [438, 153] on g "1" at bounding box center [467, 149] width 66 height 24
click at [443, 152] on g "1" at bounding box center [467, 149] width 66 height 24
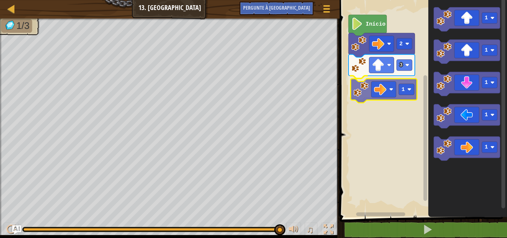
click at [393, 95] on div "Início 2 3 1 1 1 1 1 1 1" at bounding box center [423, 106] width 170 height 221
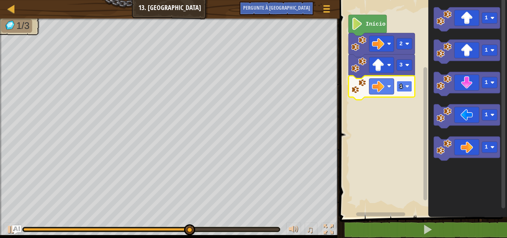
click at [401, 85] on text "1" at bounding box center [401, 87] width 3 height 6
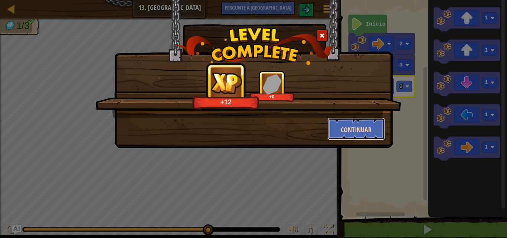
click at [368, 129] on font "Continuar" at bounding box center [356, 129] width 31 height 9
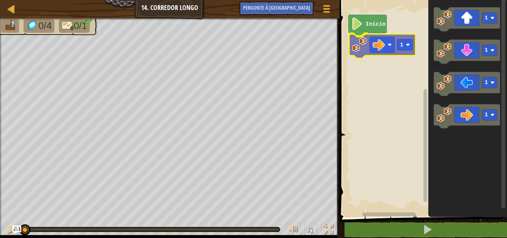
click at [374, 50] on div "Início 1 1 1 1 1 1" at bounding box center [423, 106] width 170 height 221
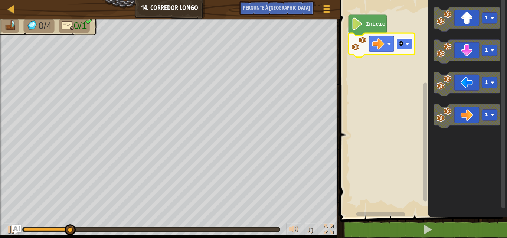
click at [403, 45] on text "3" at bounding box center [401, 44] width 3 height 6
click at [402, 41] on text "4" at bounding box center [401, 44] width 3 height 6
click at [407, 49] on rect "Espaço de trabalho do Blockly" at bounding box center [405, 43] width 16 height 11
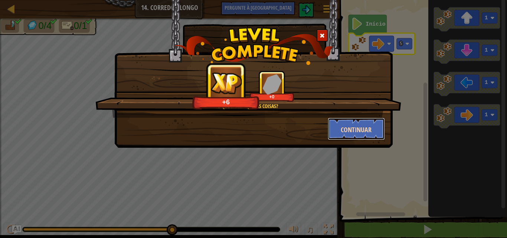
click at [349, 130] on font "Continuar" at bounding box center [356, 129] width 31 height 9
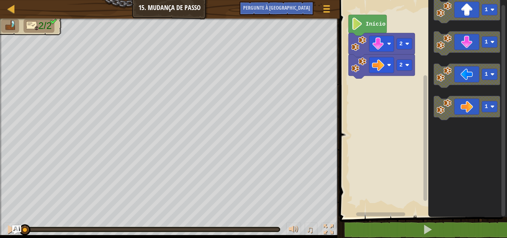
click at [352, 98] on div "2 2 Início 1 1 1 1" at bounding box center [423, 106] width 170 height 221
click at [473, 113] on icon "Espaço de trabalho do Blockly" at bounding box center [467, 108] width 66 height 24
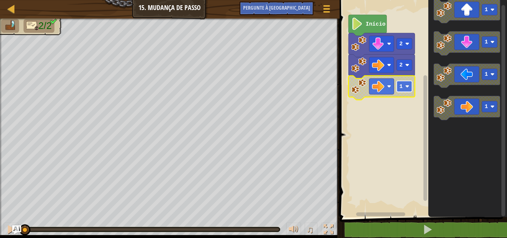
click at [404, 87] on rect "Espaço de trabalho do Blockly" at bounding box center [405, 86] width 16 height 11
drag, startPoint x: 406, startPoint y: 230, endPoint x: 391, endPoint y: 209, distance: 25.0
click at [404, 229] on button at bounding box center [428, 229] width 170 height 17
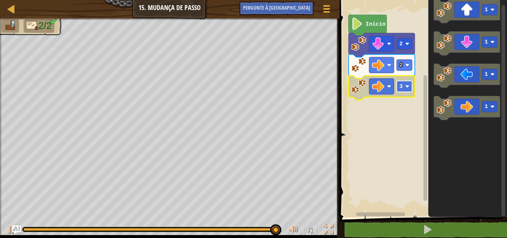
click at [406, 88] on image "Espaço de trabalho do Blockly" at bounding box center [407, 86] width 4 height 4
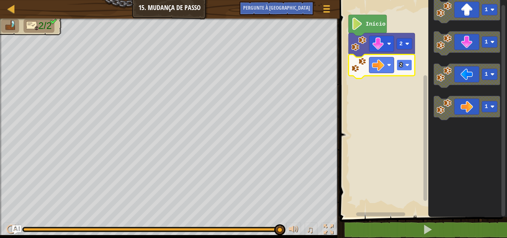
click at [403, 65] on rect "Espaço de trabalho do Blockly" at bounding box center [405, 64] width 16 height 11
click at [406, 64] on image "Espaço de trabalho do Blockly" at bounding box center [407, 65] width 4 height 4
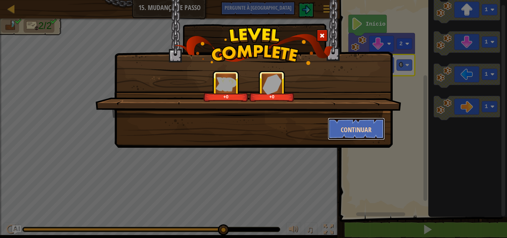
click at [358, 126] on font "Continuar" at bounding box center [356, 129] width 31 height 9
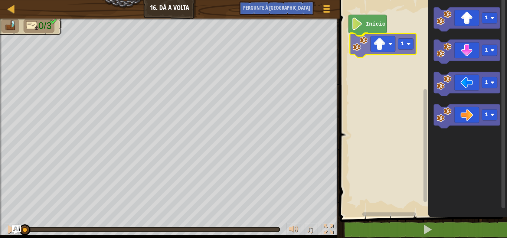
click at [394, 45] on div "Início 1 1 1 1 1 1" at bounding box center [423, 106] width 170 height 221
click at [411, 46] on rect "Espaço de trabalho do Blockly" at bounding box center [405, 43] width 16 height 11
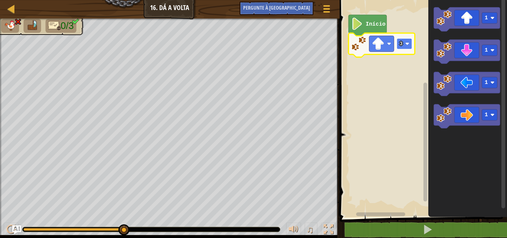
click at [407, 49] on rect "Espaço de trabalho do Blockly" at bounding box center [405, 43] width 16 height 11
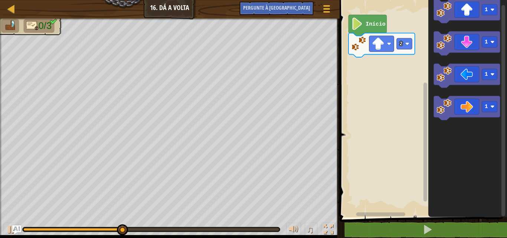
click at [426, 114] on div "Início 2 1 1 1 1" at bounding box center [423, 106] width 170 height 221
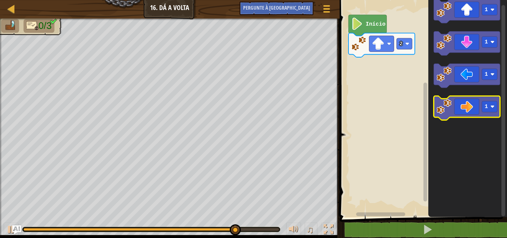
click at [466, 108] on icon "Espaço de trabalho do Blockly" at bounding box center [467, 108] width 66 height 24
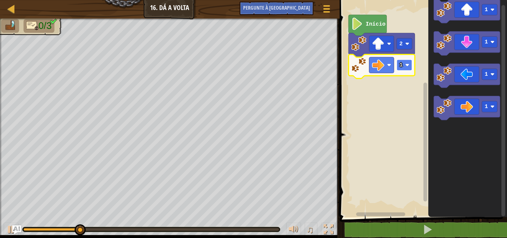
click at [405, 66] on rect "Espaço de trabalho do Blockly" at bounding box center [405, 64] width 16 height 11
click at [404, 70] on rect "Espaço de trabalho do Blockly" at bounding box center [405, 64] width 16 height 11
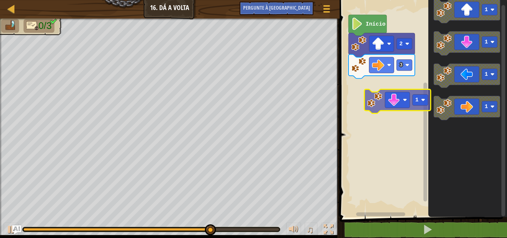
click at [398, 101] on div "Início 2 3 1 1 1 1 1" at bounding box center [423, 106] width 170 height 221
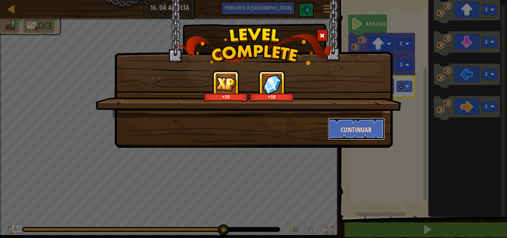
click at [360, 131] on font "Continuar" at bounding box center [356, 129] width 31 height 9
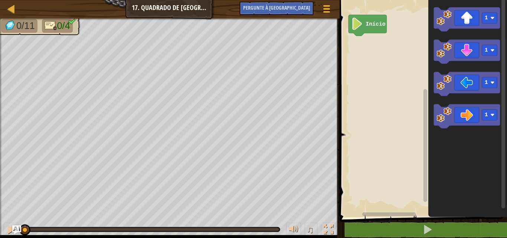
click at [165, 11] on div "Mapa Júnior 17. Quadrado de Pedras Preciosas Grande Menu do Jogo Pergunte à [GE…" at bounding box center [170, 9] width 340 height 19
click at [163, 13] on div "Mapa Júnior 17. Quadrado de Pedras Preciosas Grande Menu do Jogo Pergunte à [GE…" at bounding box center [170, 9] width 340 height 19
click at [145, 23] on div "Mapa Júnior 17. Quadrado de Pedras Preciosas Grande Menu do Jogo Pergunte à [GE…" at bounding box center [253, 119] width 507 height 238
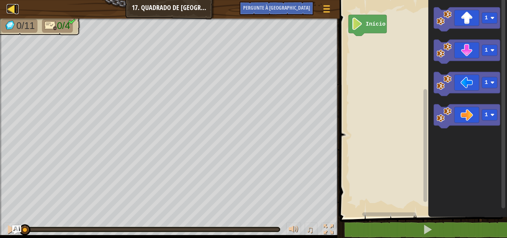
click at [12, 12] on div at bounding box center [11, 8] width 9 height 9
select select "pt-BR"
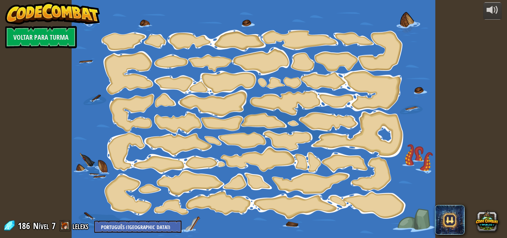
select select "pt-BR"
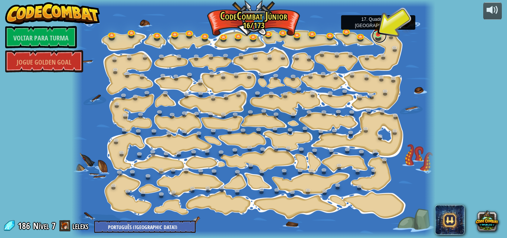
click at [379, 38] on link at bounding box center [379, 35] width 15 height 15
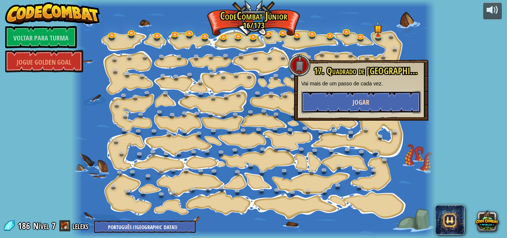
click at [399, 101] on button "Jogar" at bounding box center [362, 102] width 120 height 22
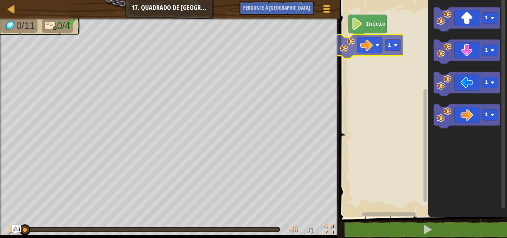
click at [367, 50] on div "Início 1 1 1 1 1 1" at bounding box center [423, 106] width 170 height 221
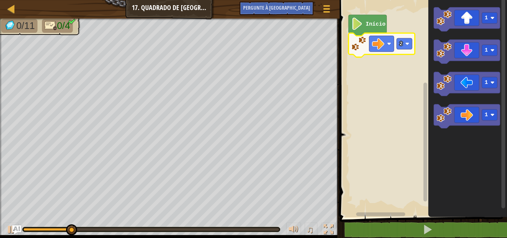
click at [402, 50] on icon "Espaço de trabalho do Blockly" at bounding box center [382, 45] width 66 height 24
click at [409, 44] on image "Espaço de trabalho do Blockly" at bounding box center [407, 44] width 4 height 4
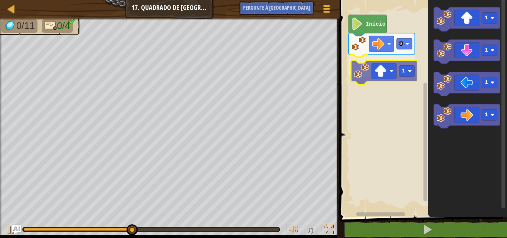
click at [373, 71] on div "Início 3 1 1 1 1 1 1" at bounding box center [423, 106] width 170 height 221
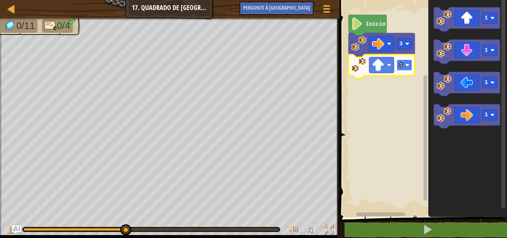
click at [409, 66] on image "Espaço de trabalho do Blockly" at bounding box center [407, 65] width 4 height 4
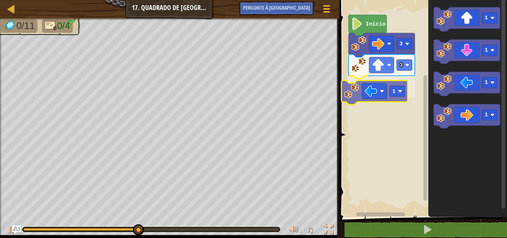
click at [365, 97] on div "Início 3 3 1 1 1 1 1 1" at bounding box center [423, 106] width 170 height 221
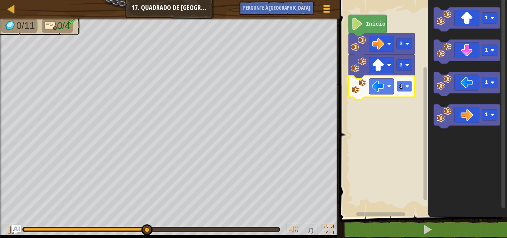
click at [407, 85] on image "Espaço de trabalho do Blockly" at bounding box center [407, 86] width 4 height 4
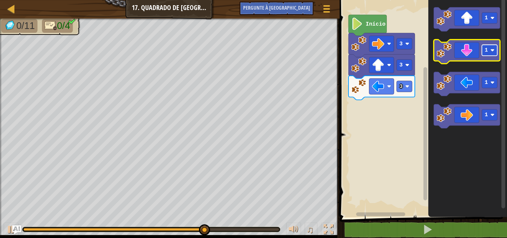
click at [492, 51] on image "Espaço de trabalho do Blockly" at bounding box center [493, 50] width 4 height 4
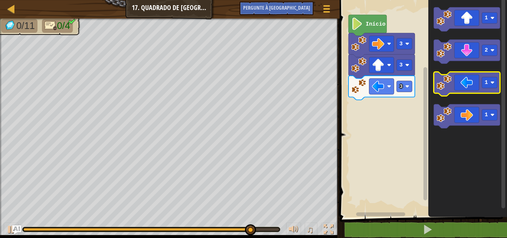
click at [477, 88] on icon "Espaço de trabalho do Blockly" at bounding box center [467, 84] width 66 height 24
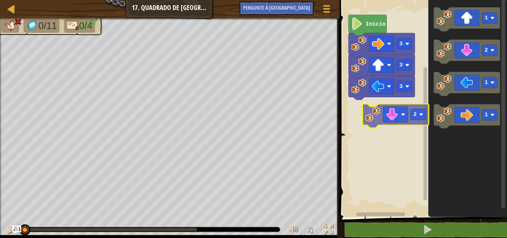
click at [407, 117] on div "Início 3 3 3 1 2 1 1 2" at bounding box center [423, 106] width 170 height 221
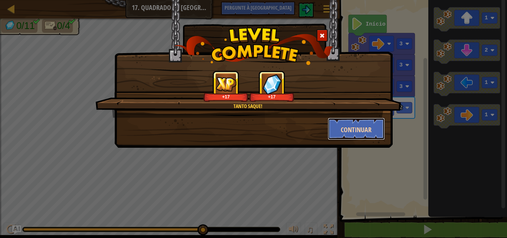
click at [373, 132] on button "Continuar" at bounding box center [357, 129] width 58 height 22
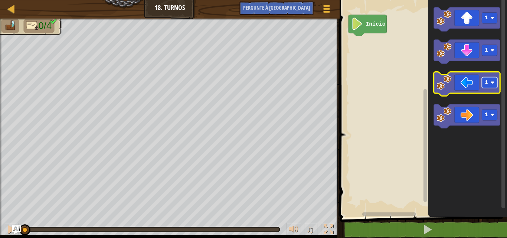
click at [487, 85] on text "1" at bounding box center [486, 83] width 3 height 6
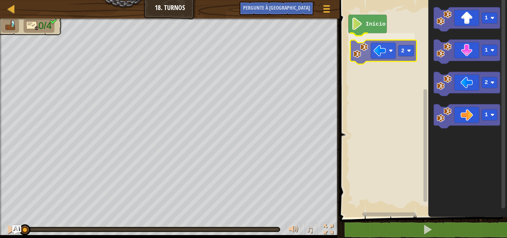
click at [381, 61] on div "Início 2 1 1 2 1 2" at bounding box center [423, 106] width 170 height 221
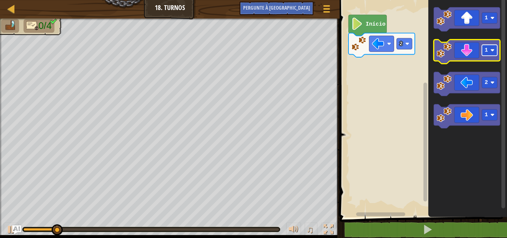
click at [487, 50] on text "1" at bounding box center [486, 50] width 3 height 6
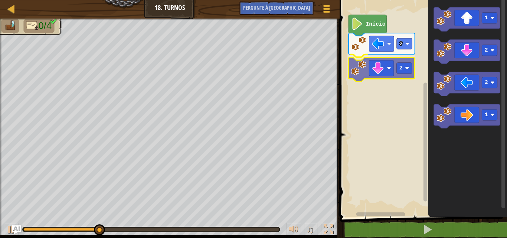
click at [373, 73] on div "2 2 Início 1 2 2 1 2" at bounding box center [423, 106] width 170 height 221
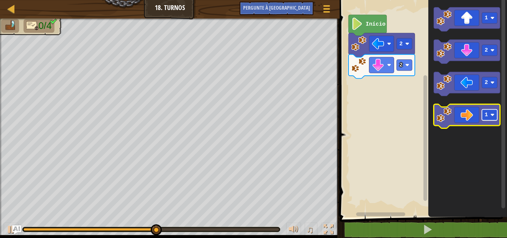
click at [488, 114] on text "1" at bounding box center [486, 115] width 3 height 6
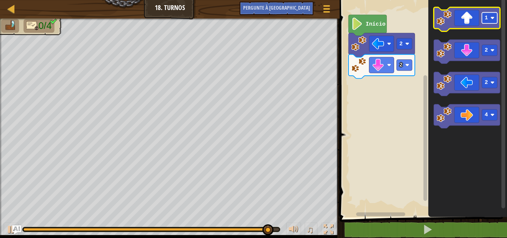
click at [490, 20] on rect "Espaço de trabalho do Blockly" at bounding box center [490, 18] width 16 height 11
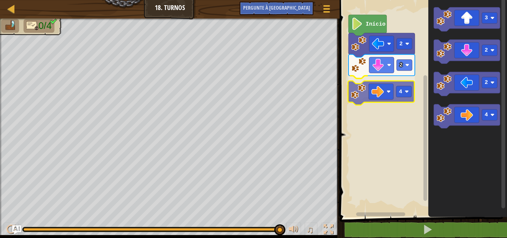
click at [399, 98] on div "2 2 4 Início 3 2 2 4 4" at bounding box center [423, 106] width 170 height 221
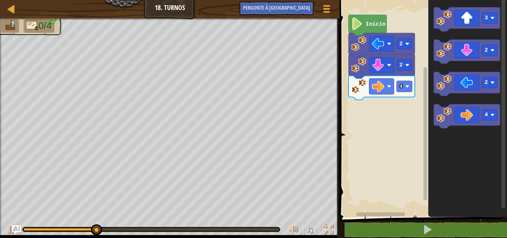
click at [459, 27] on icon "Espaço de trabalho do Blockly" at bounding box center [467, 19] width 66 height 24
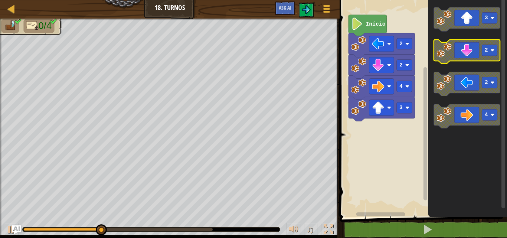
click at [446, 66] on icon "3 2 2 4" at bounding box center [468, 106] width 79 height 221
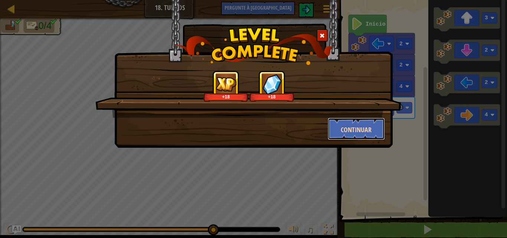
click at [353, 120] on button "Continuar" at bounding box center [357, 129] width 58 height 22
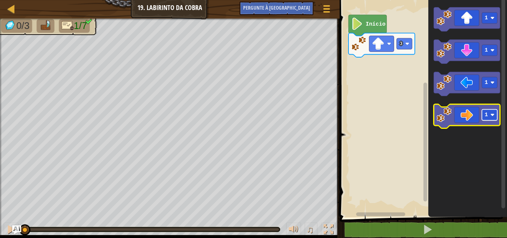
click at [484, 114] on rect "Espaço de trabalho do Blockly" at bounding box center [490, 115] width 16 height 11
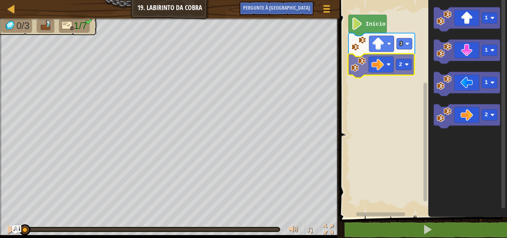
click at [384, 63] on div "3 2 Início 1 1 1 2 2" at bounding box center [423, 106] width 170 height 221
